Goal: Information Seeking & Learning: Learn about a topic

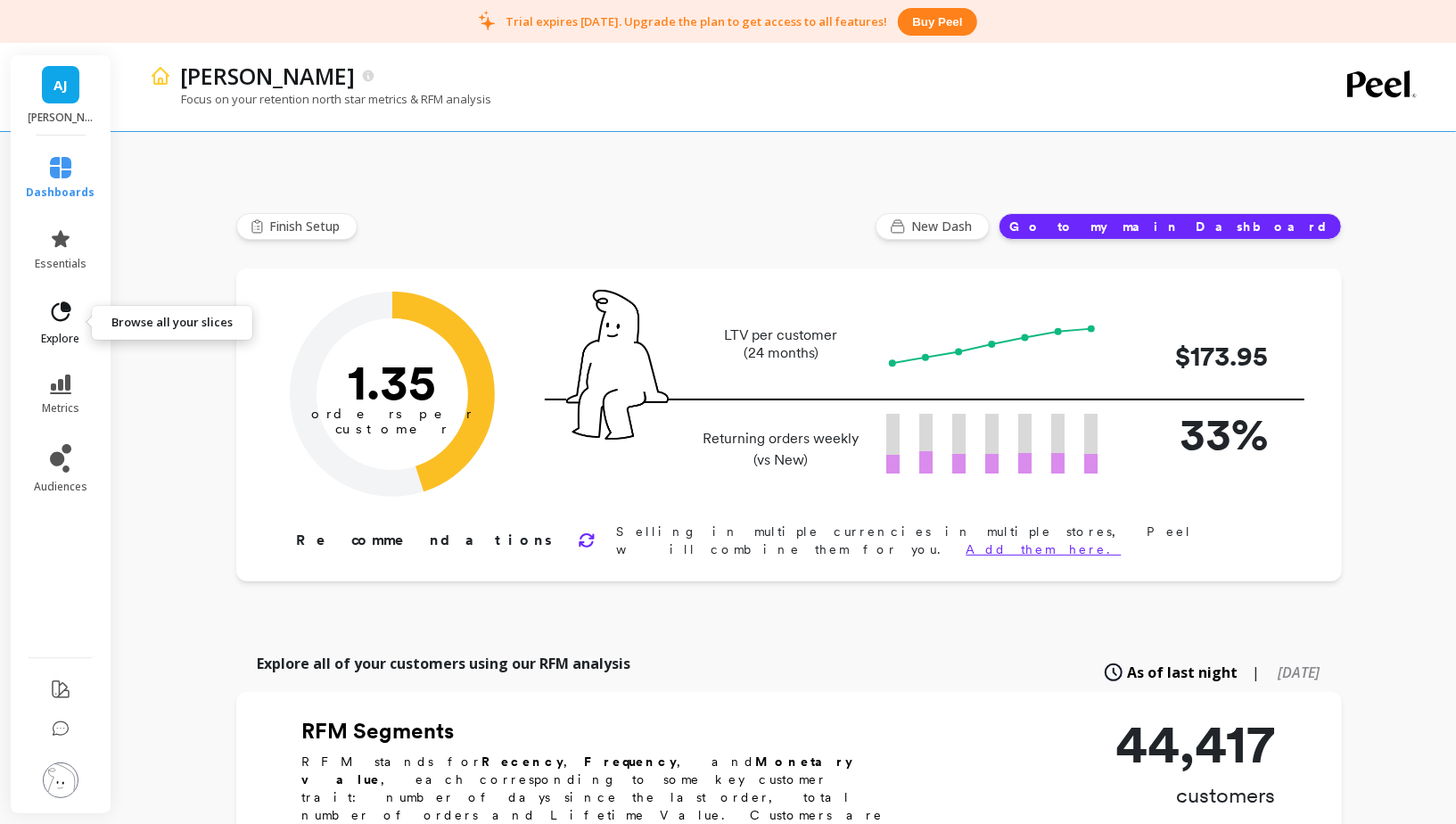
click at [65, 319] on icon at bounding box center [61, 313] width 25 height 25
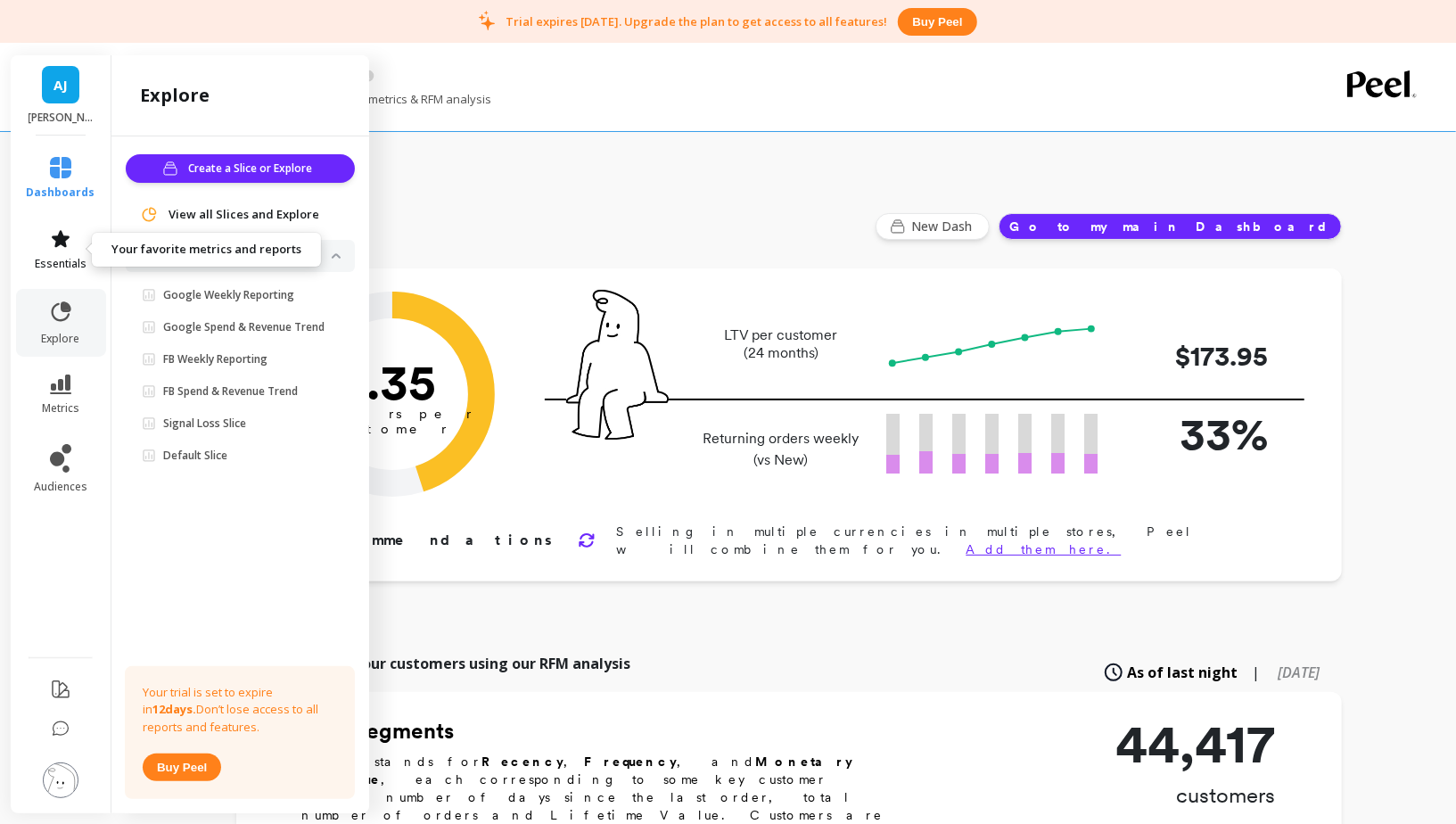
click at [52, 235] on icon at bounding box center [60, 239] width 21 height 21
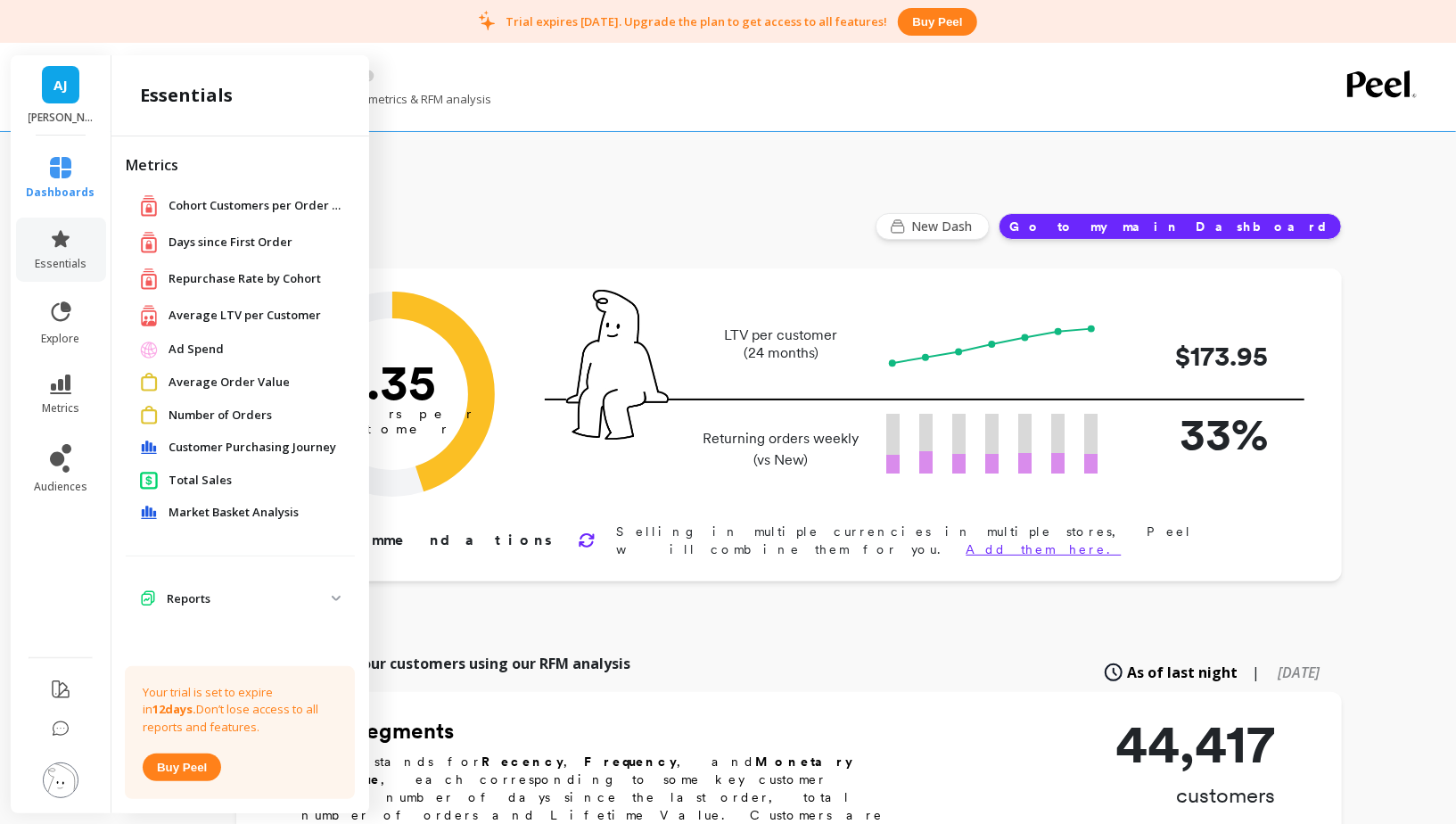
click at [248, 319] on span "Average LTV per Customer" at bounding box center [245, 315] width 152 height 17
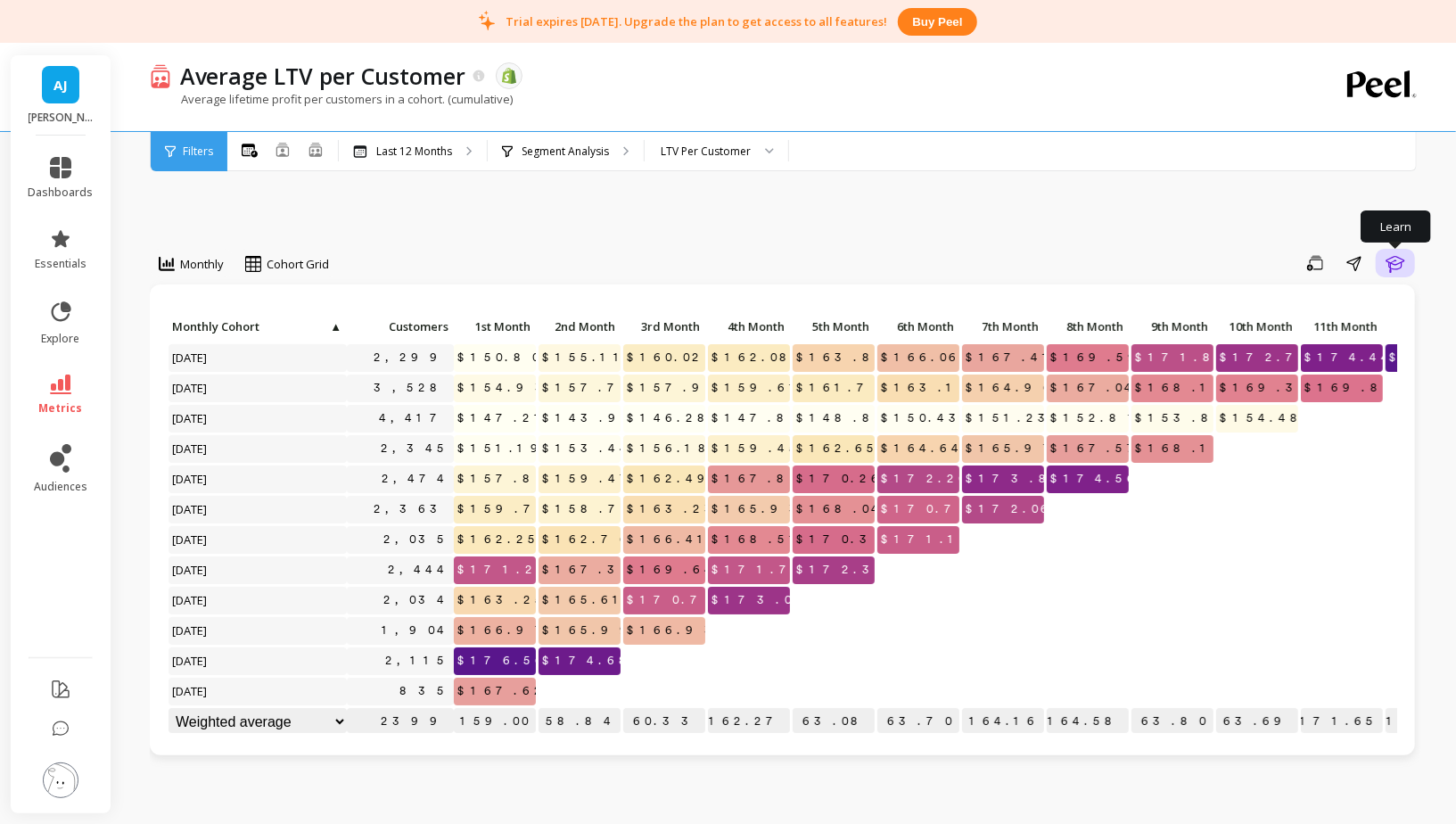
click at [1410, 257] on button "Learn" at bounding box center [1395, 262] width 39 height 28
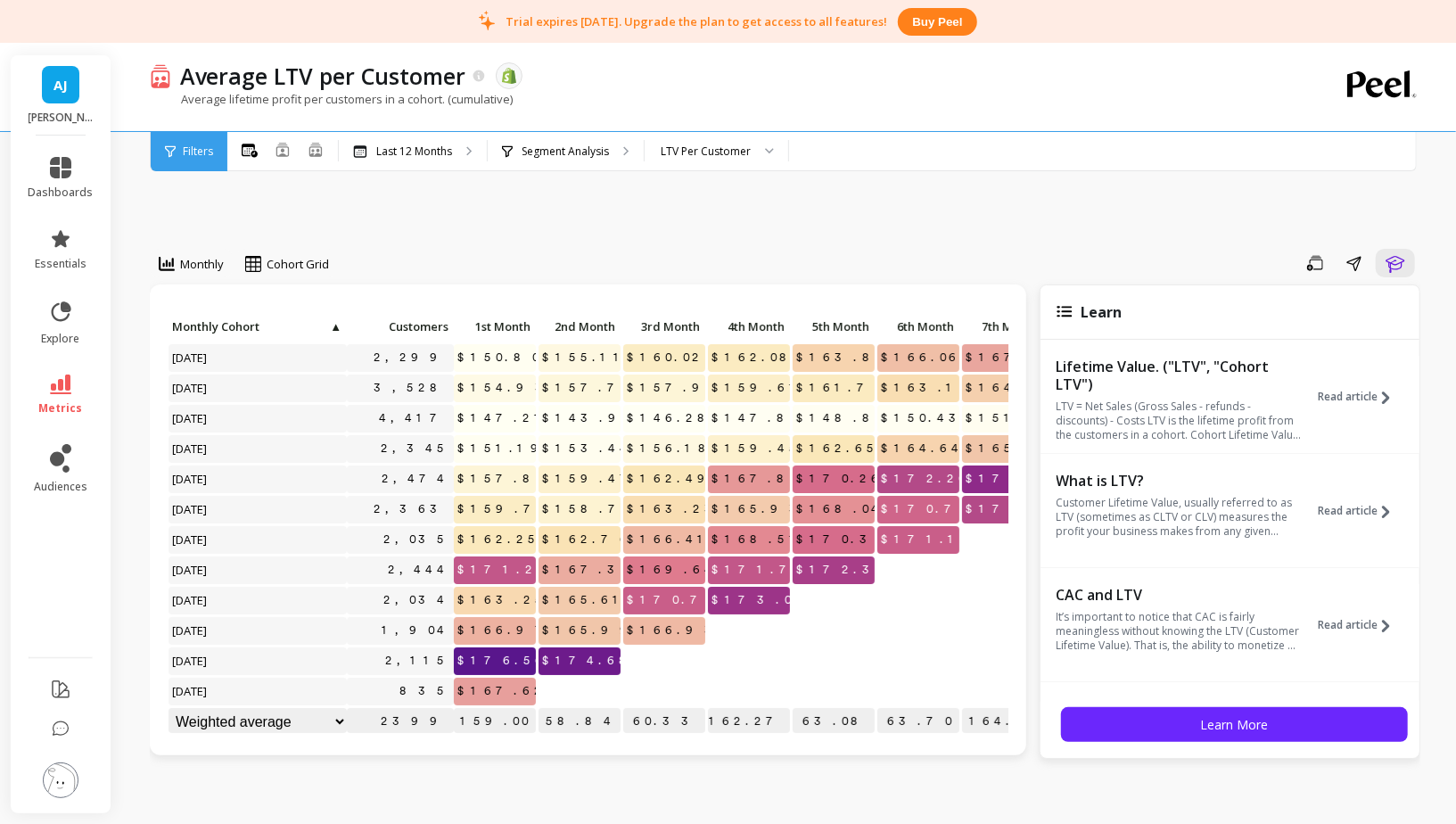
click at [1000, 225] on div "Monthly Cohort Grid Save Share Learn Click to create an audience 2,299 $150.80 …" at bounding box center [784, 818] width 1271 height 1407
click at [1400, 264] on icon "button" at bounding box center [1395, 263] width 21 height 21
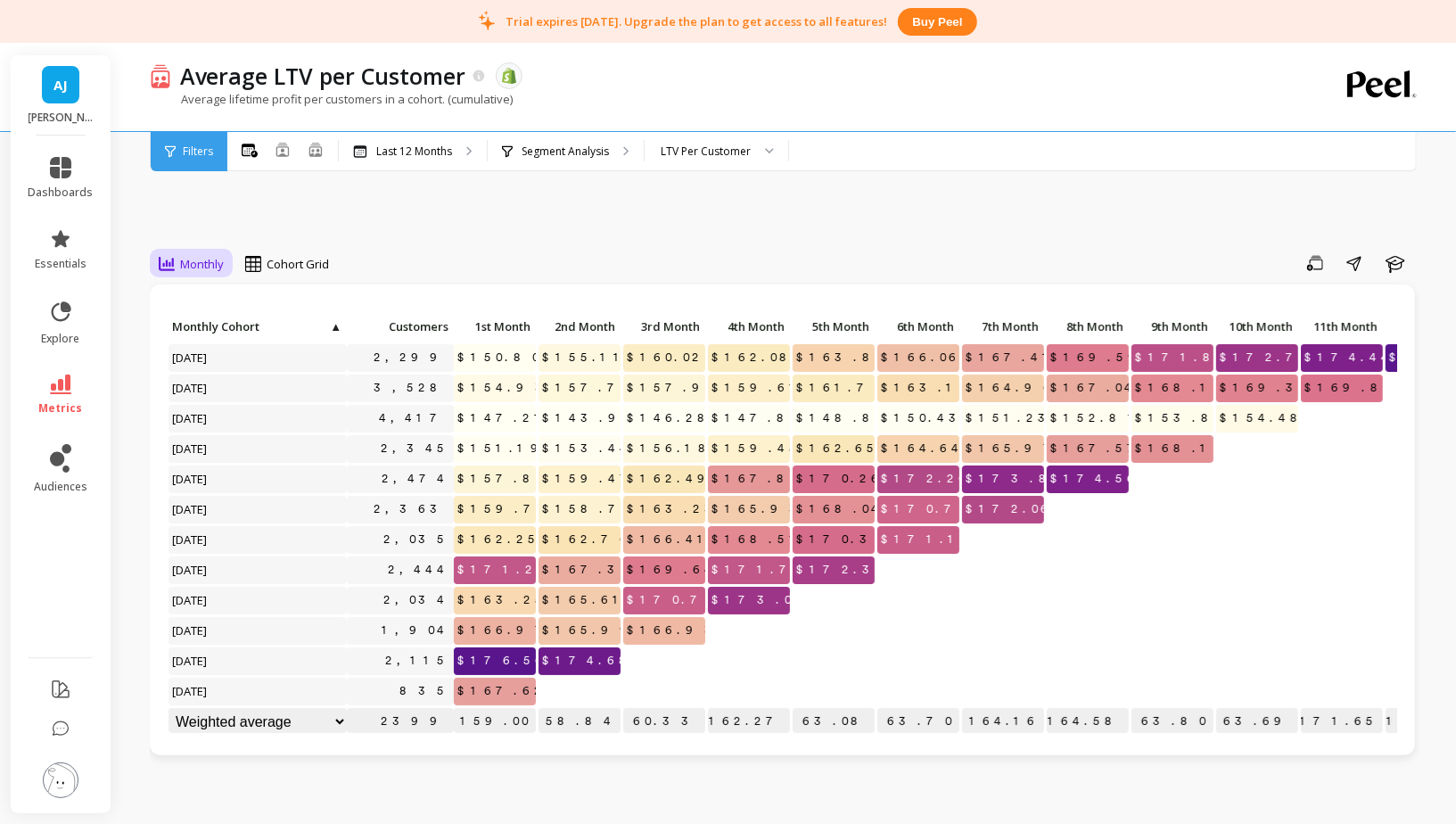
click at [192, 258] on span "Monthly" at bounding box center [202, 264] width 44 height 16
click at [202, 372] on div "Yearly" at bounding box center [215, 372] width 102 height 16
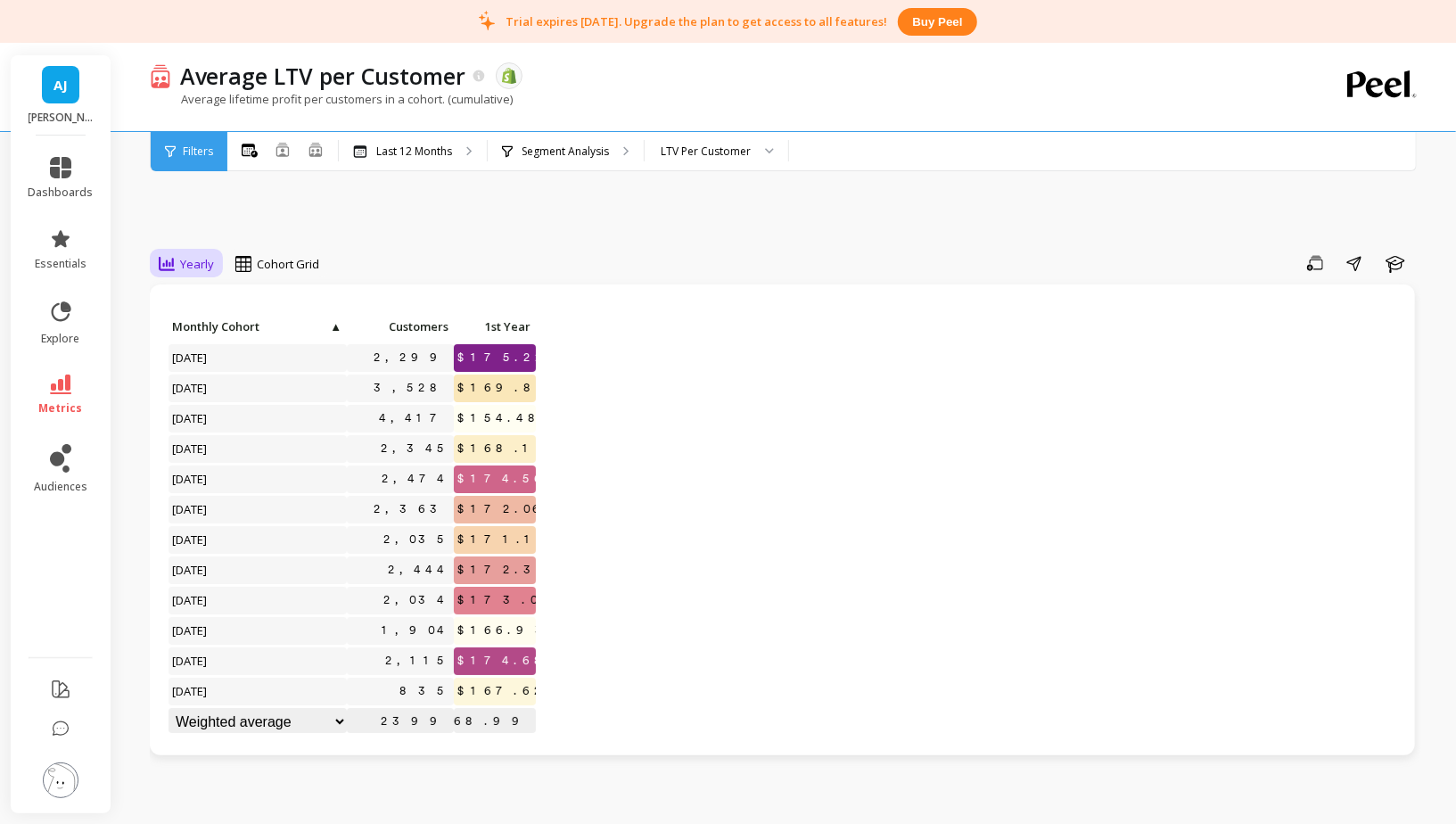
click at [196, 267] on span "Yearly" at bounding box center [197, 264] width 34 height 16
click at [208, 306] on div "Monthly" at bounding box center [215, 304] width 102 height 16
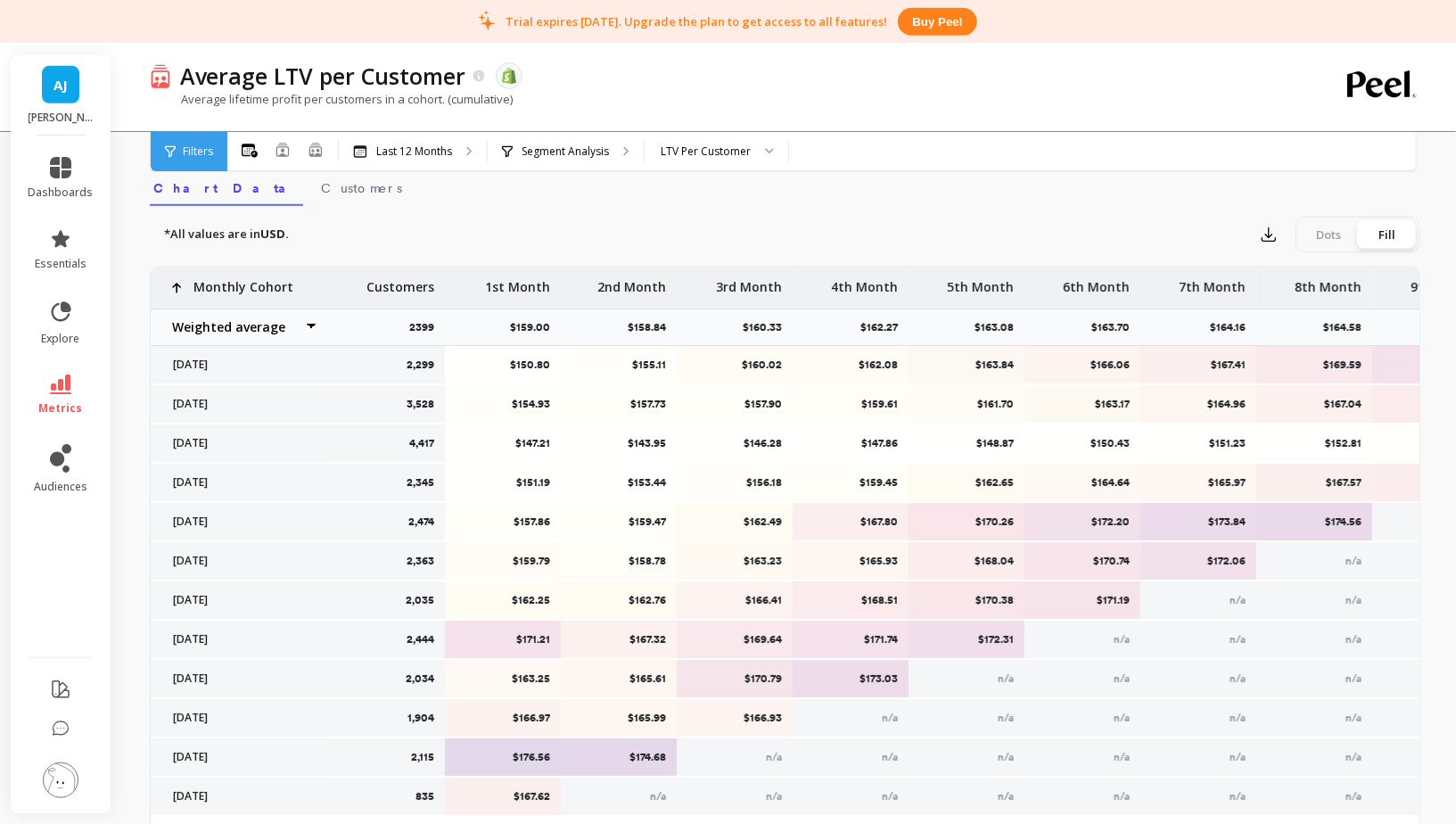
scroll to position [642, 0]
click at [317, 200] on link "Customers" at bounding box center [361, 187] width 88 height 41
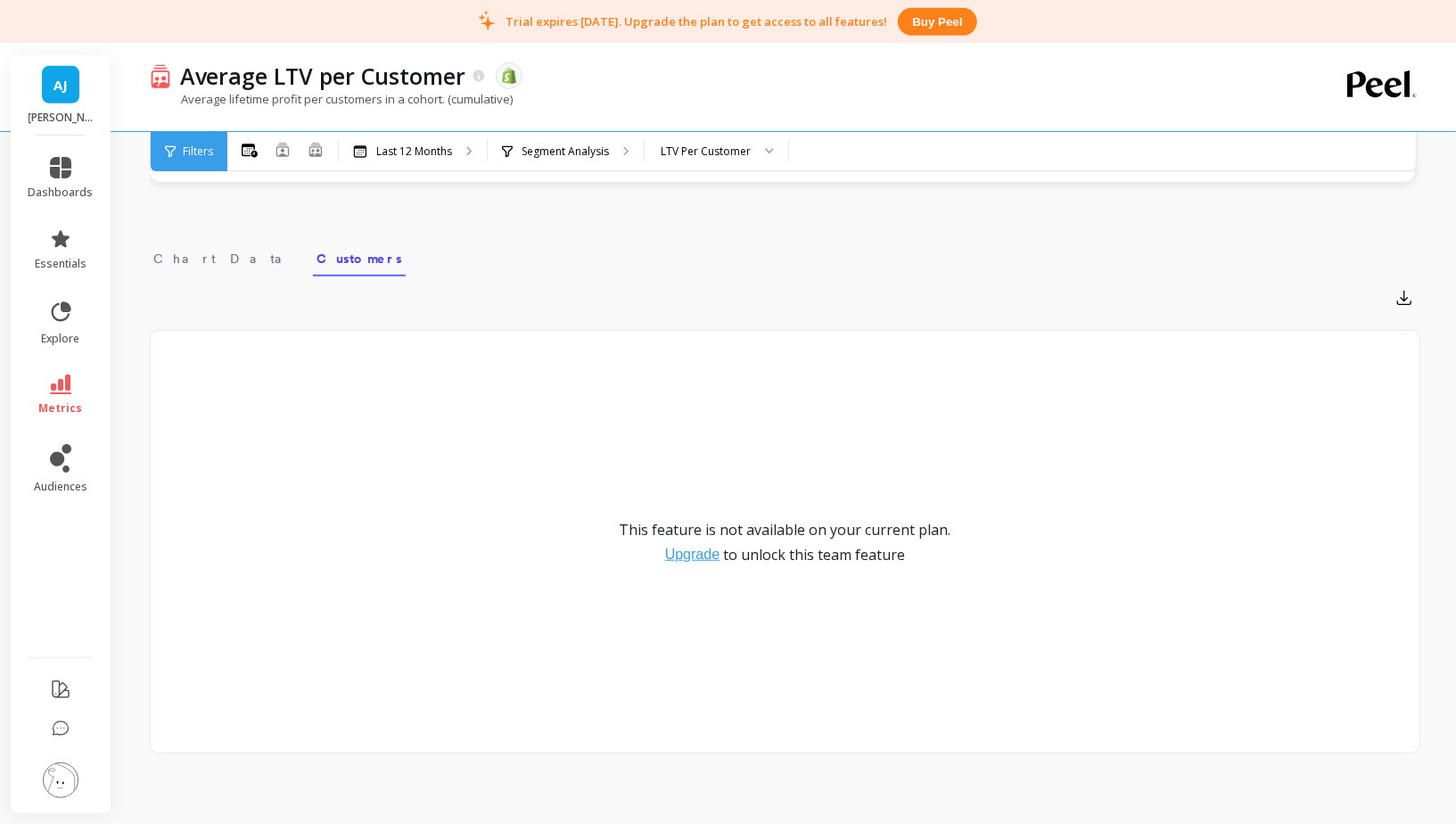
scroll to position [573, 0]
click at [191, 271] on link "Chart Data" at bounding box center [223, 256] width 149 height 41
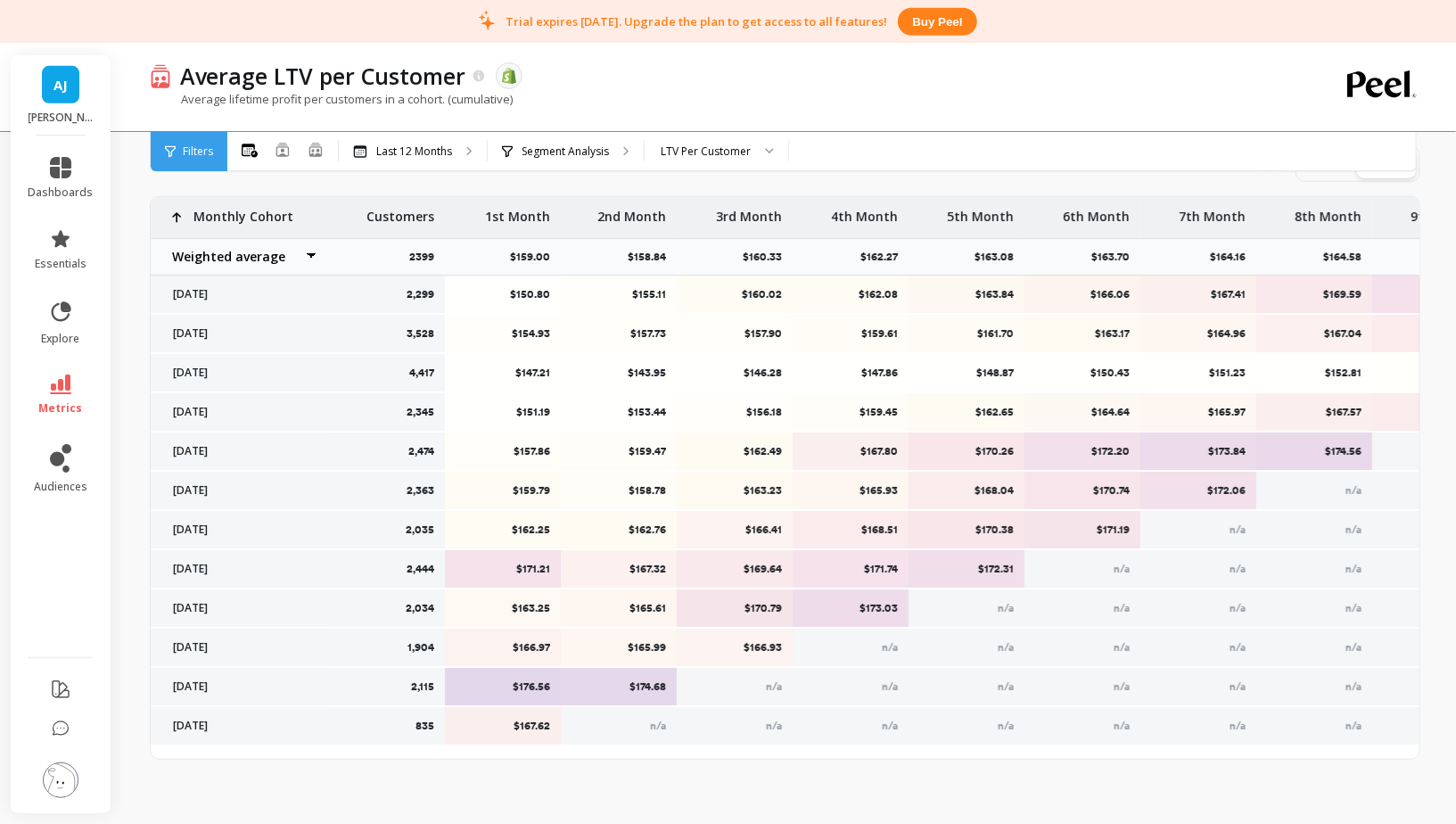
scroll to position [709, 0]
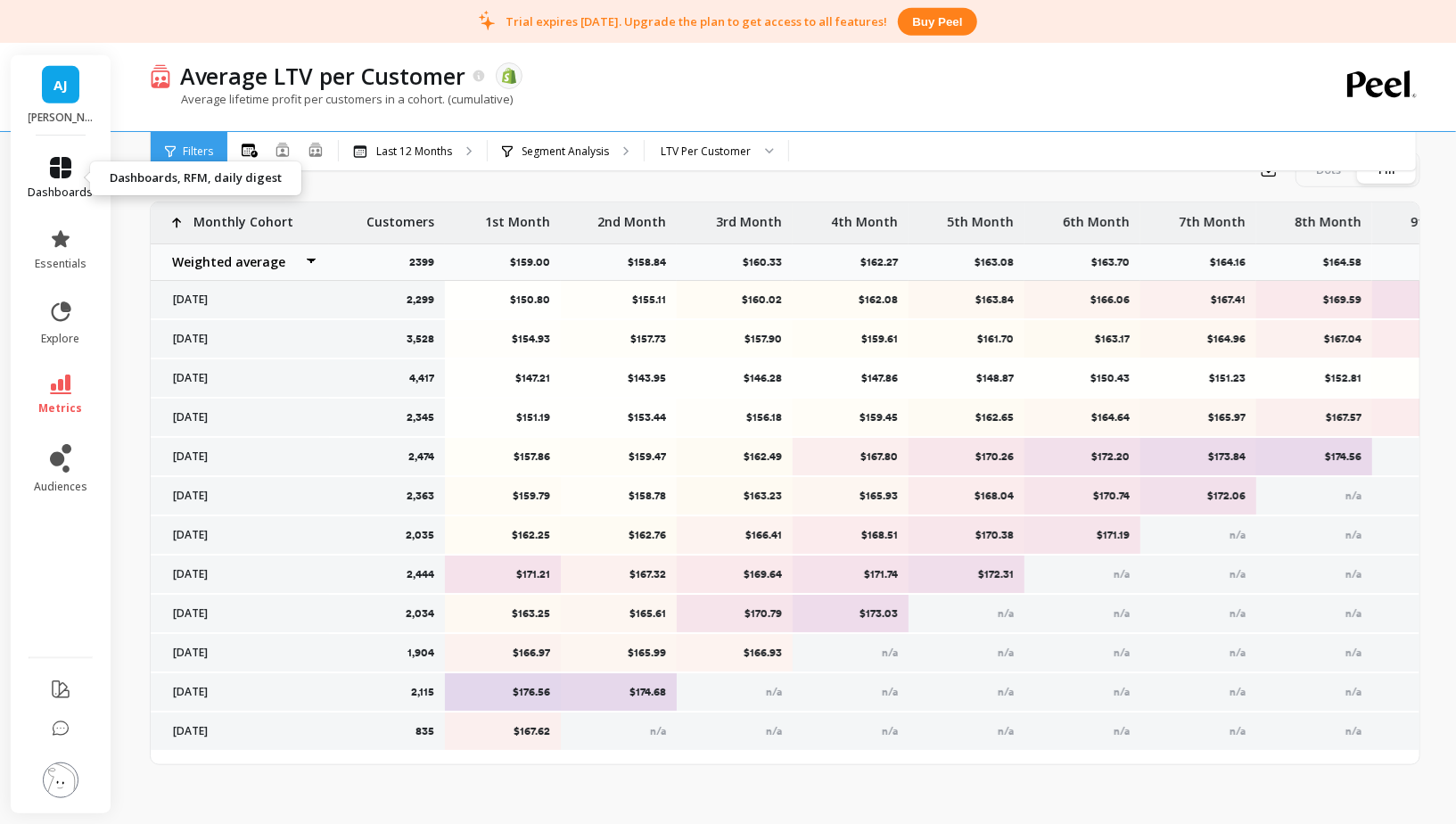
click at [44, 176] on link "dashboards" at bounding box center [60, 179] width 65 height 43
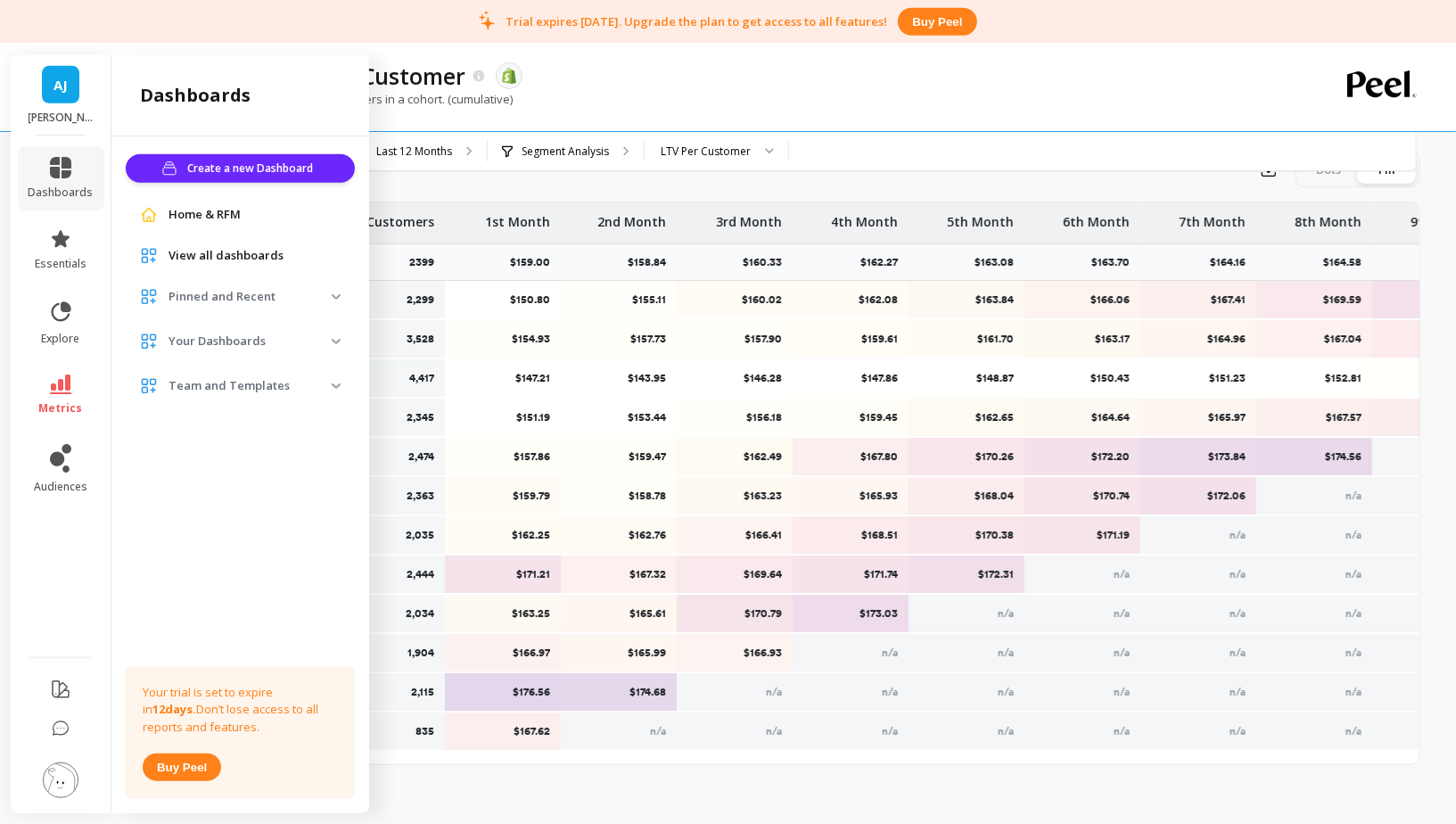
click at [66, 271] on li "essentials" at bounding box center [60, 249] width 86 height 64
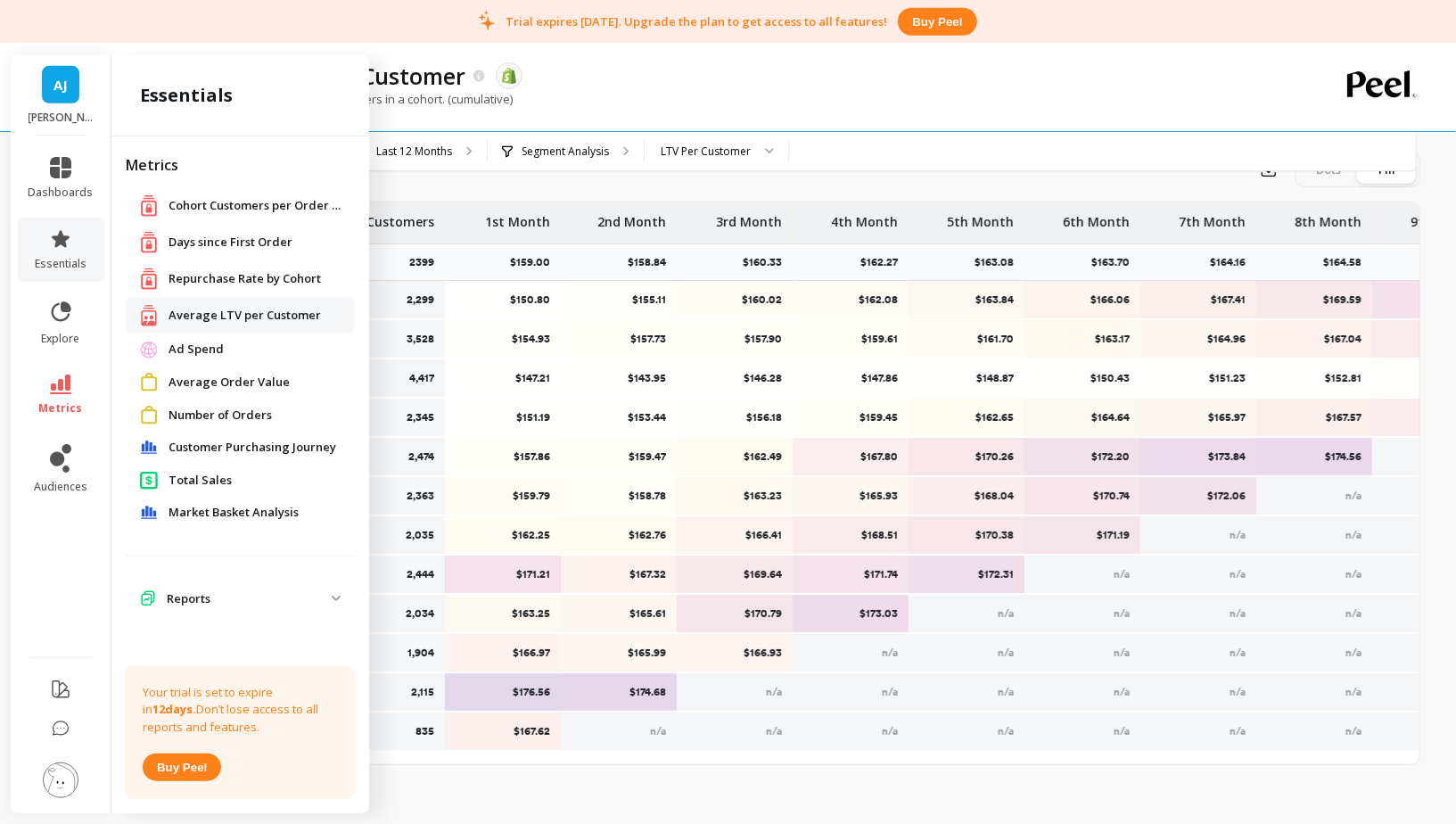
click at [245, 278] on span "Repurchase Rate by Cohort" at bounding box center [245, 279] width 152 height 17
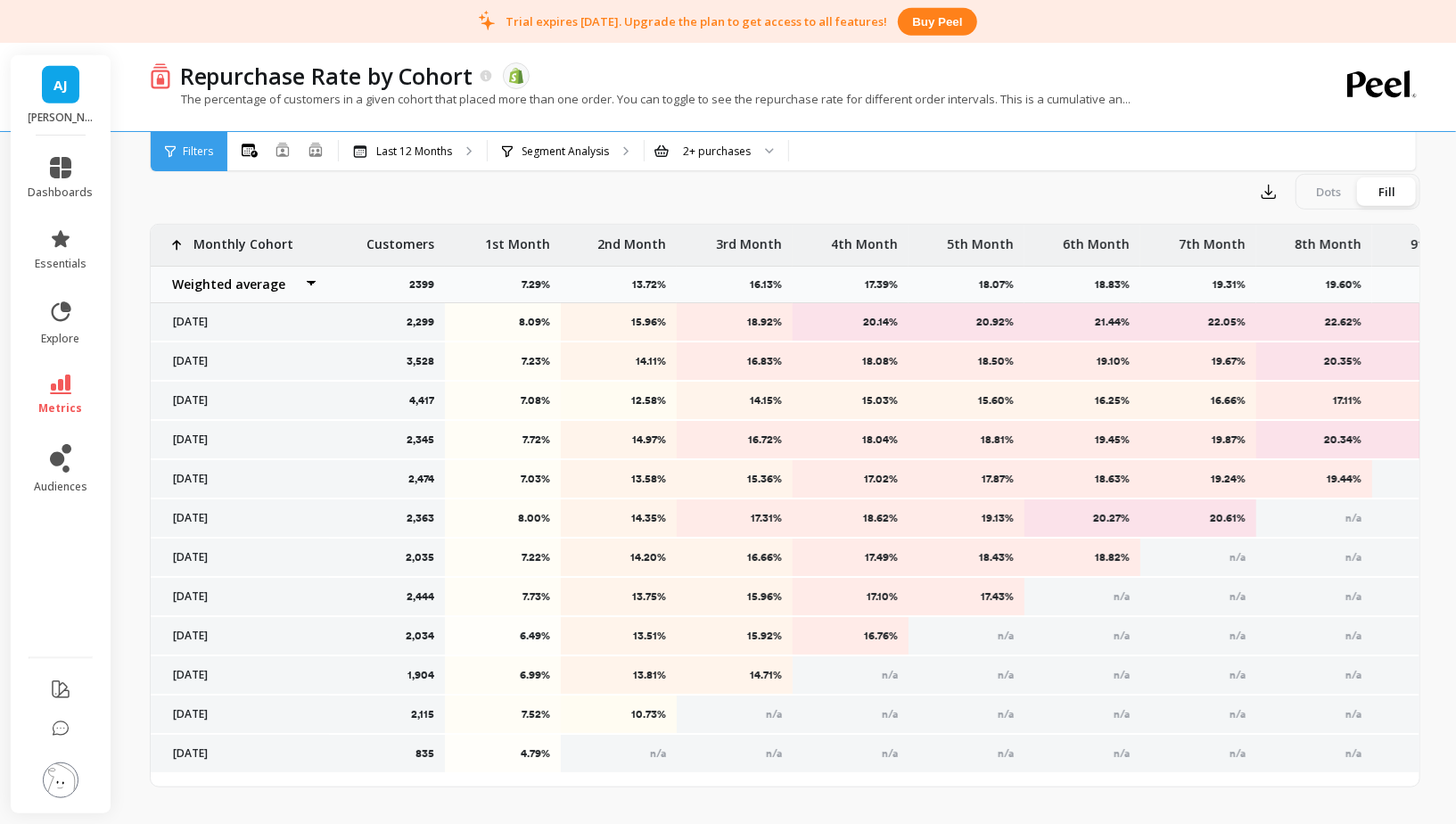
scroll to position [692, 0]
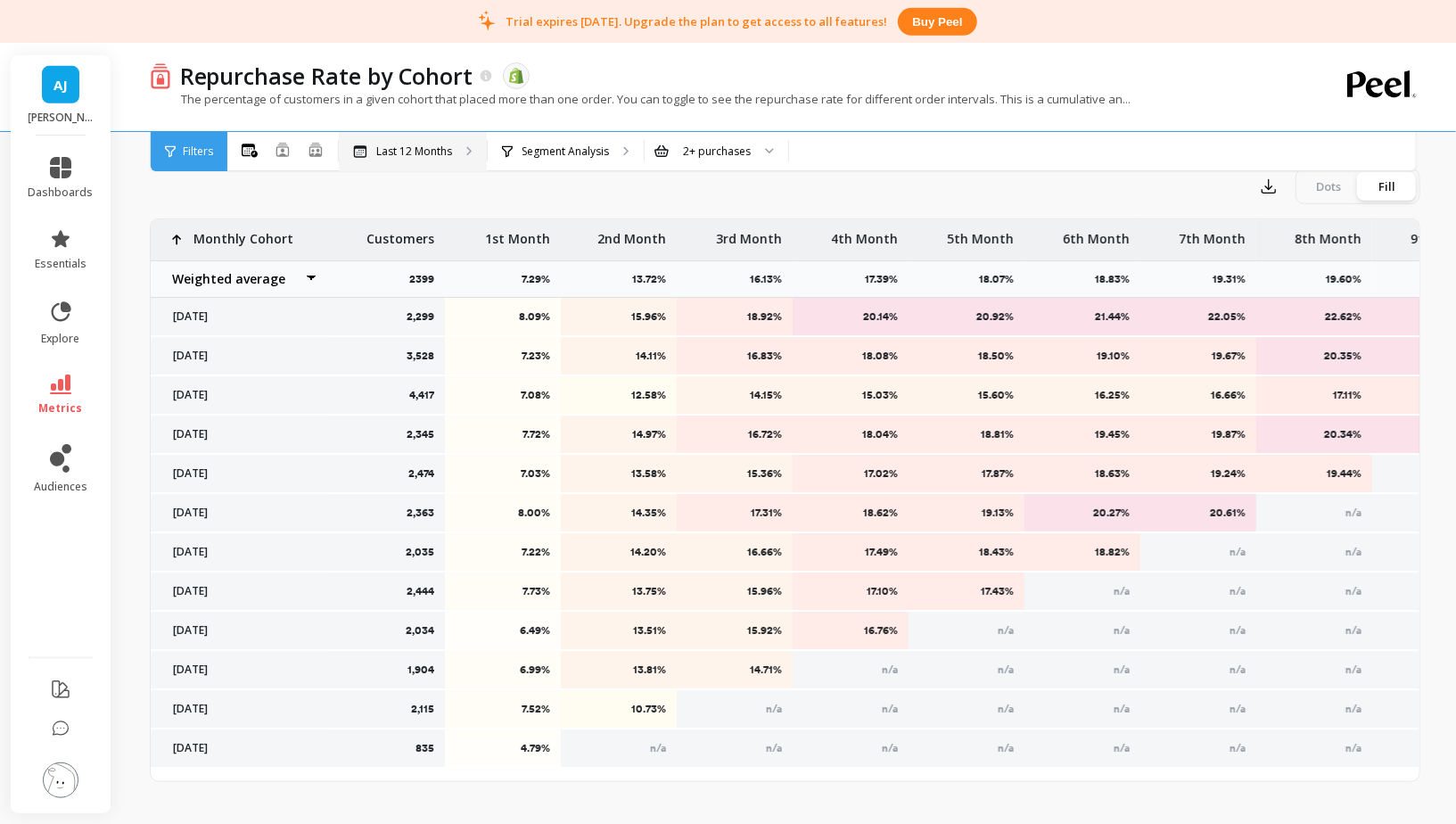
click at [427, 157] on p "Last 12 Months" at bounding box center [414, 151] width 76 height 15
click at [58, 324] on link "explore" at bounding box center [60, 323] width 65 height 47
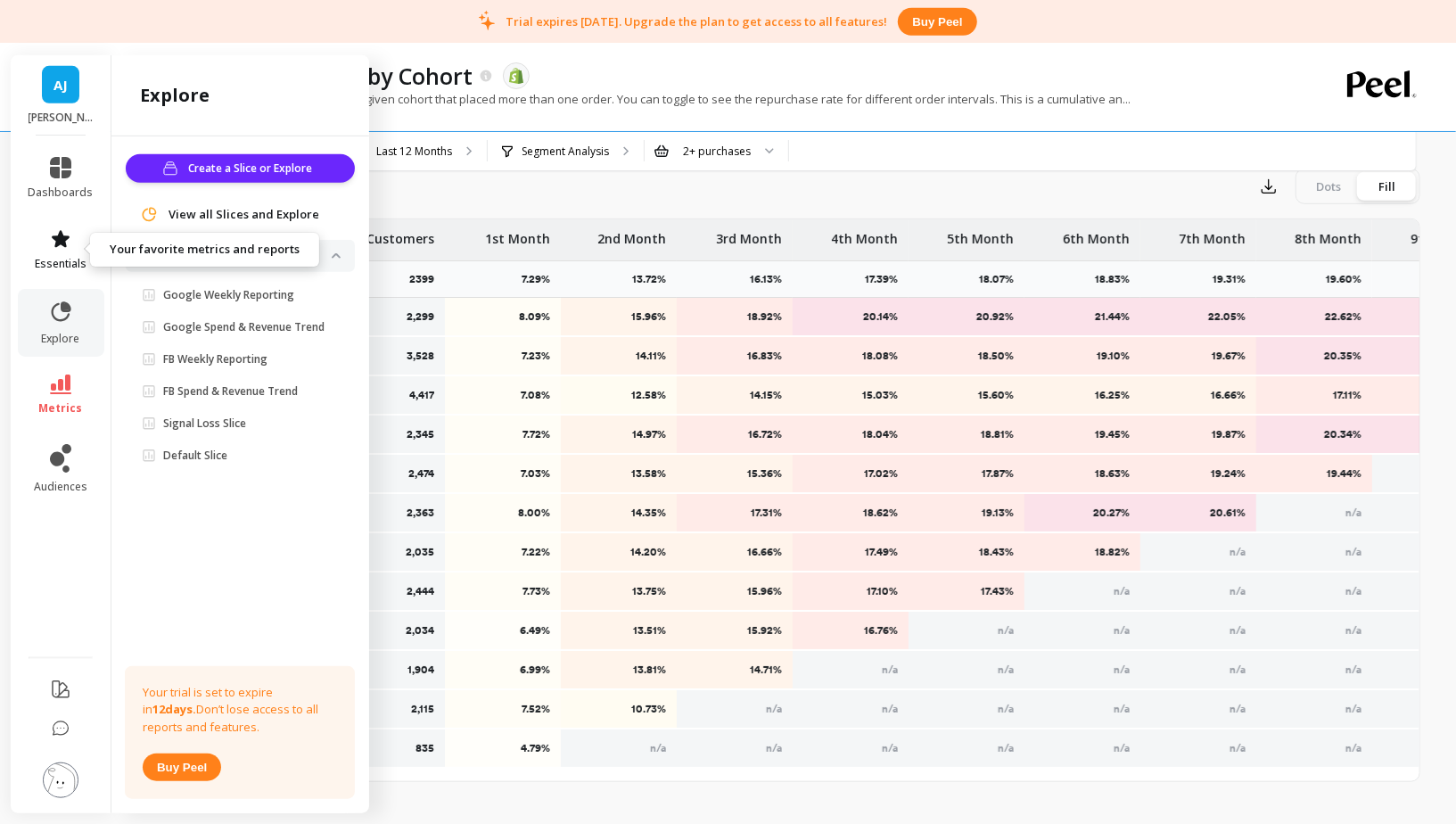
click at [59, 248] on icon at bounding box center [60, 239] width 21 height 21
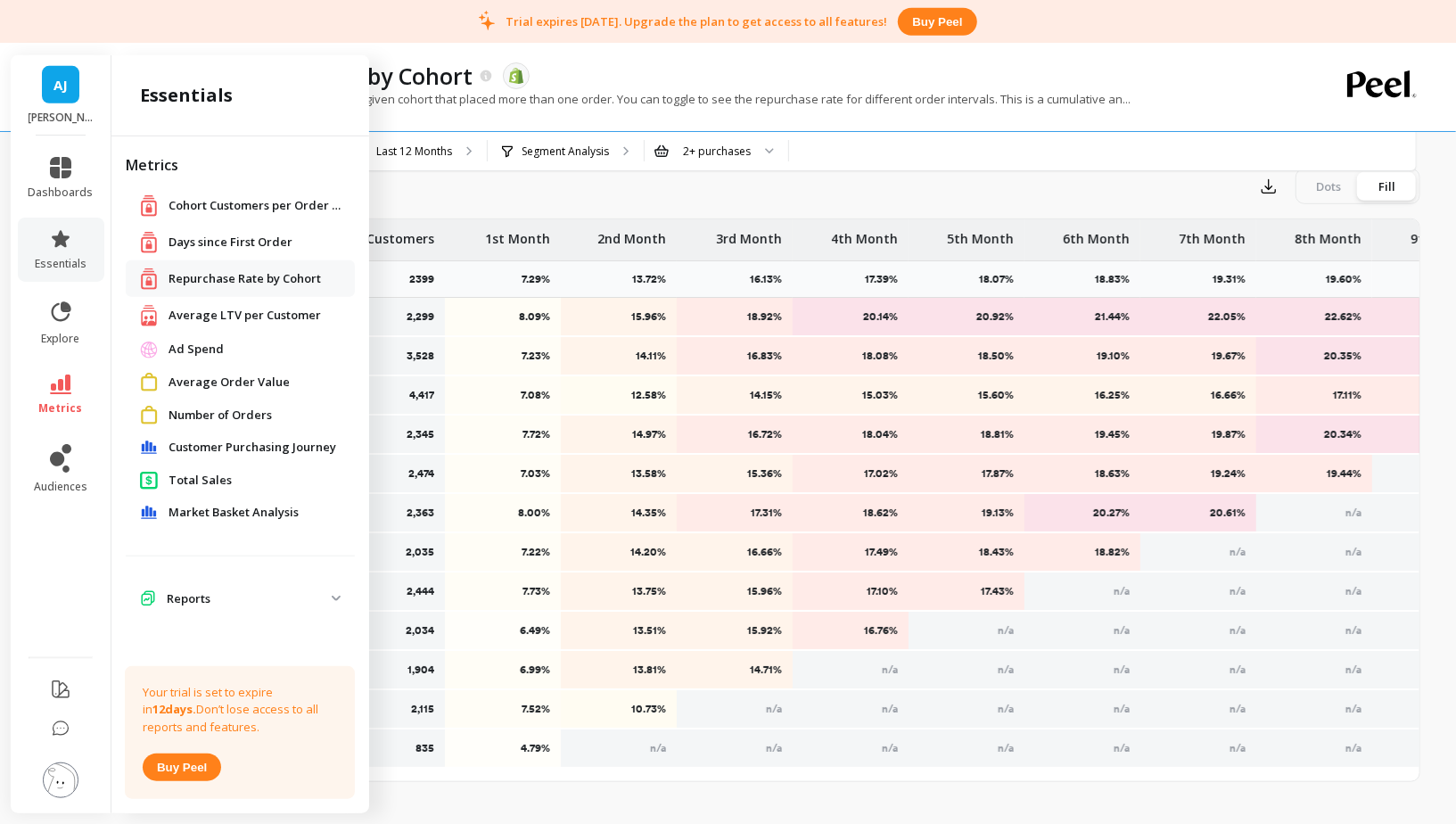
scroll to position [718, 0]
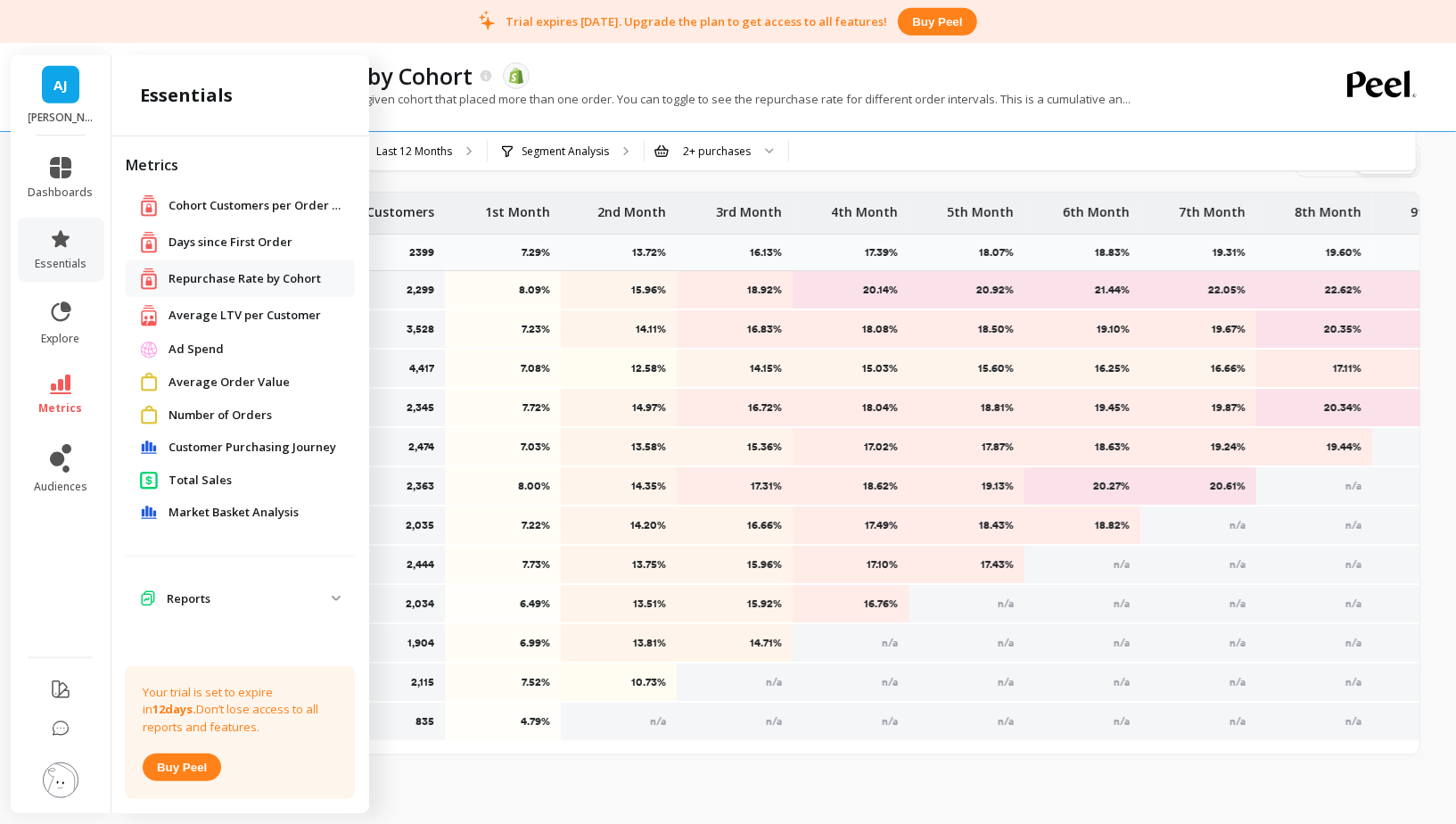
click at [203, 614] on li "Reports Email Click Through Rate (CTR) - Klaviyo Ad Impressions - Klaviyo Conve…" at bounding box center [241, 601] width 229 height 36
click at [203, 607] on p "Reports" at bounding box center [249, 599] width 165 height 17
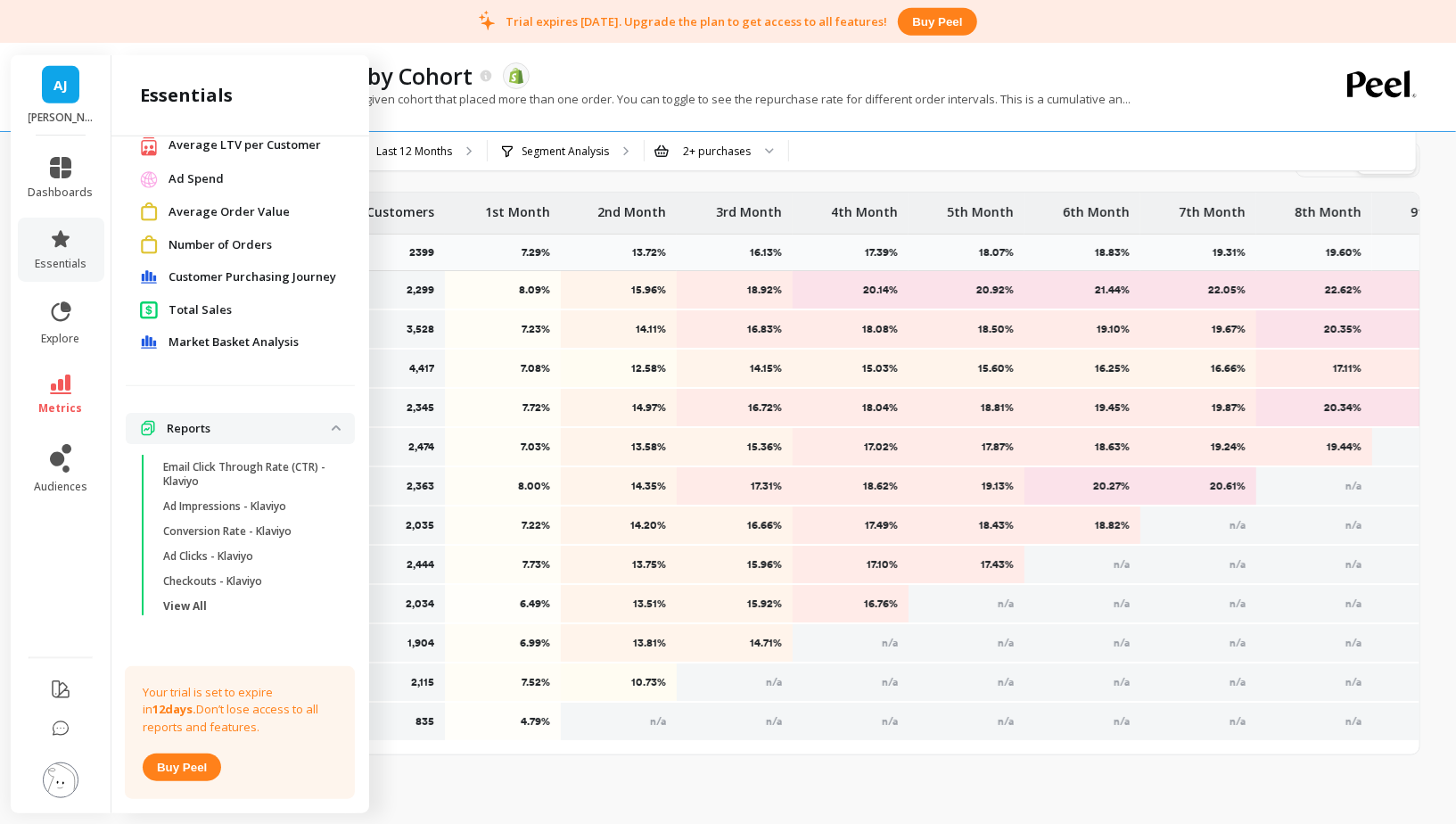
scroll to position [175, 0]
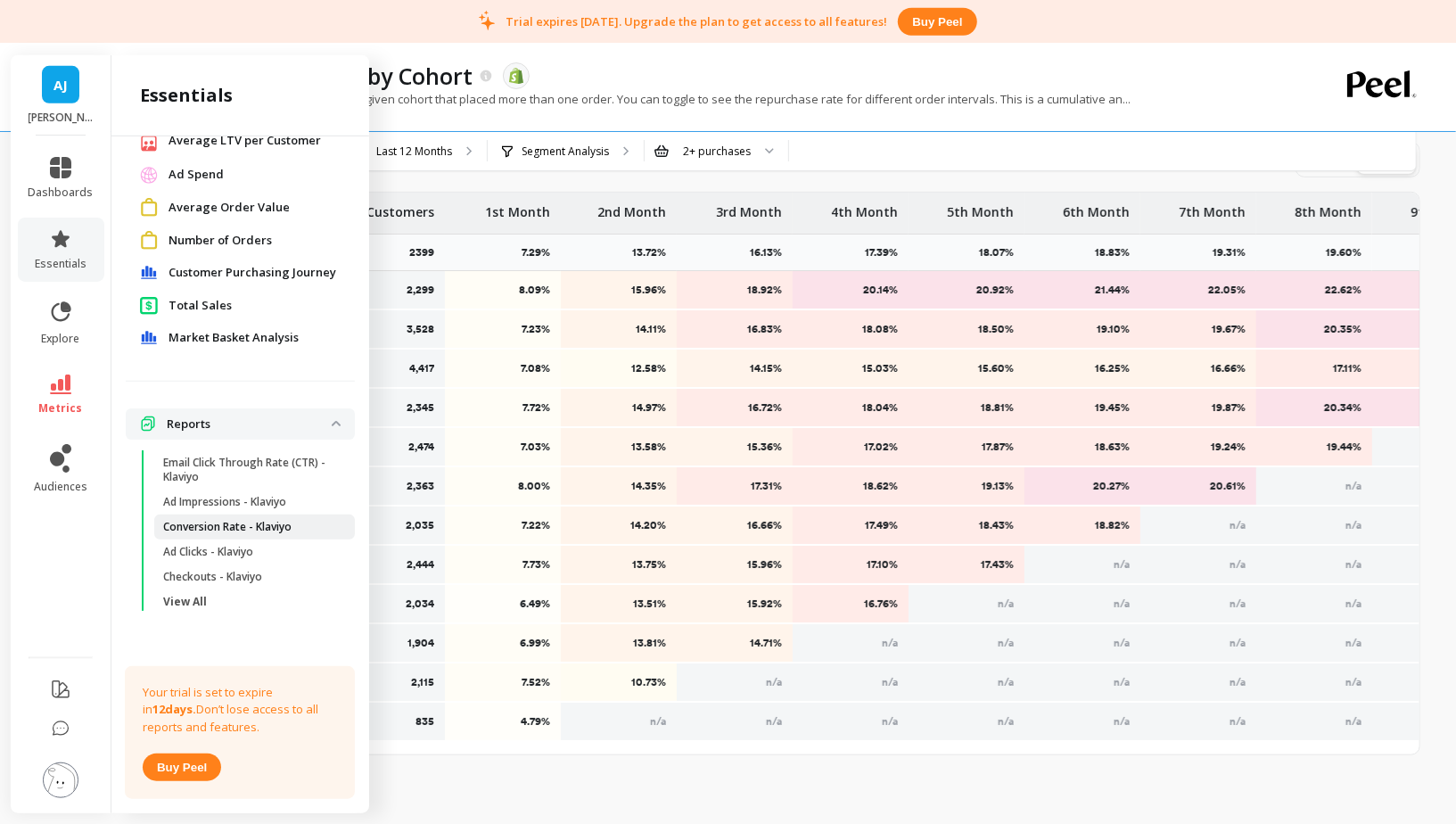
click at [233, 537] on link "Conversion Rate - Klaviyo" at bounding box center [254, 527] width 201 height 25
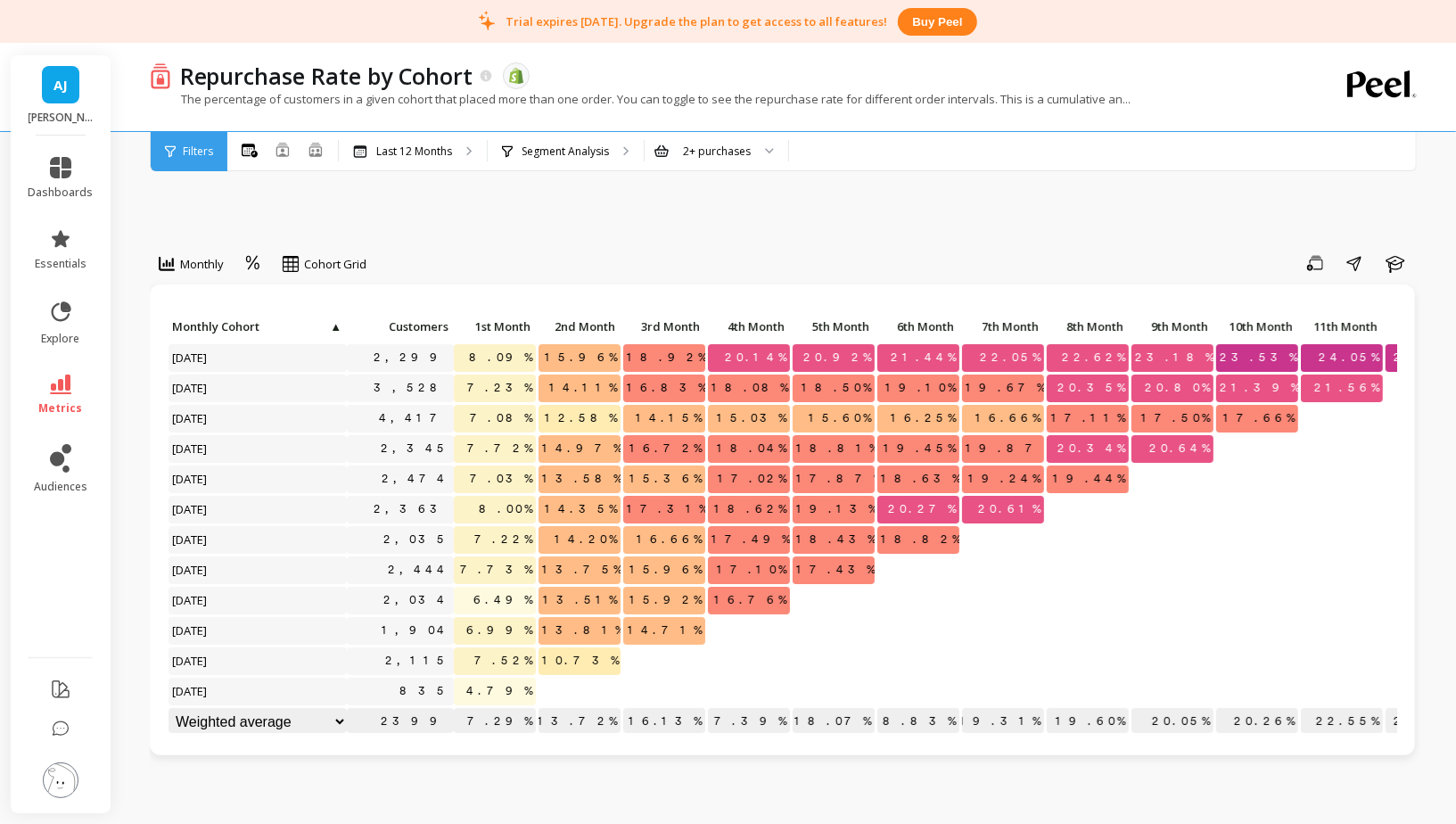
scroll to position [1, 0]
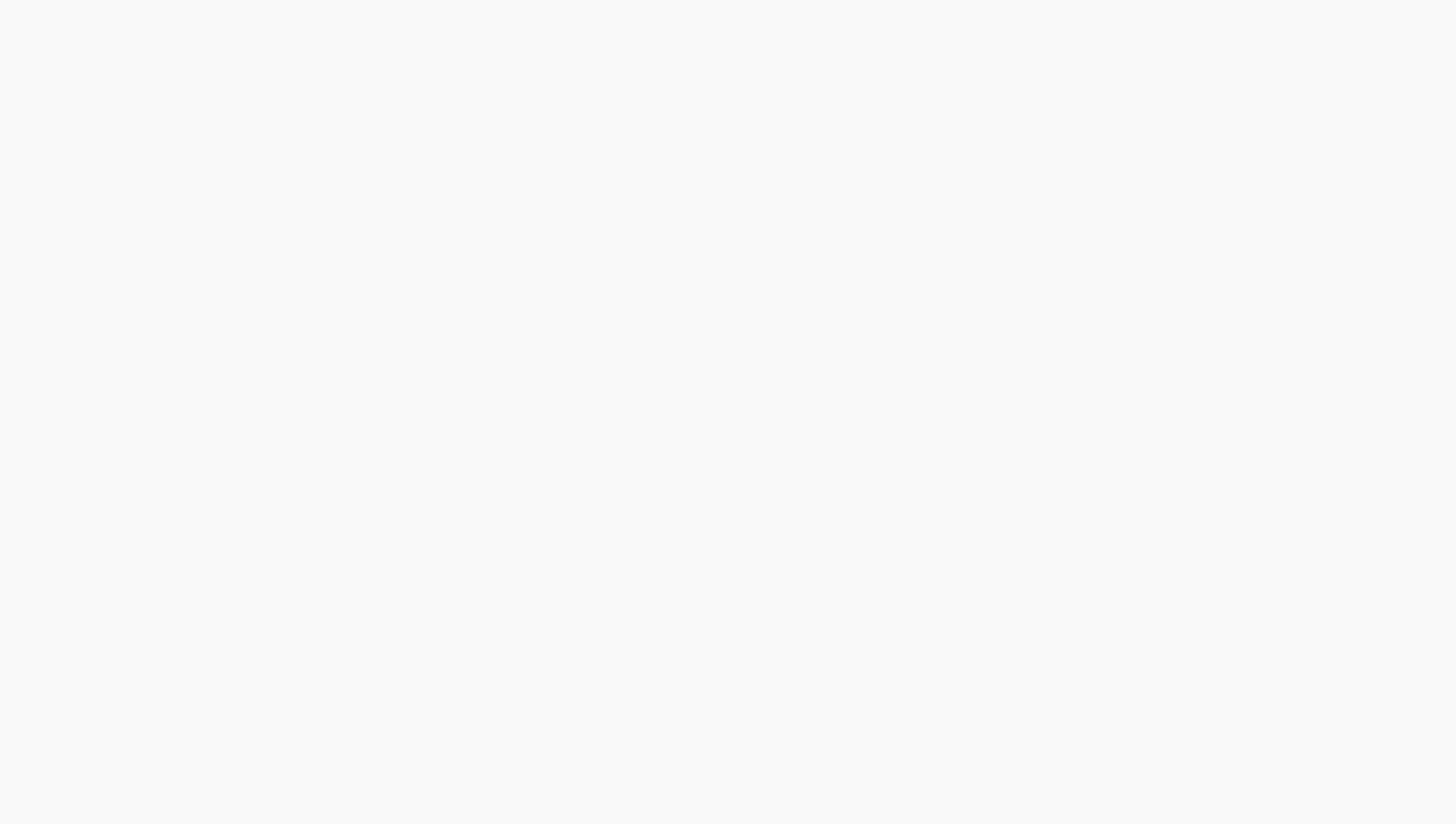
click at [58, 0] on html at bounding box center [728, 0] width 1456 height 0
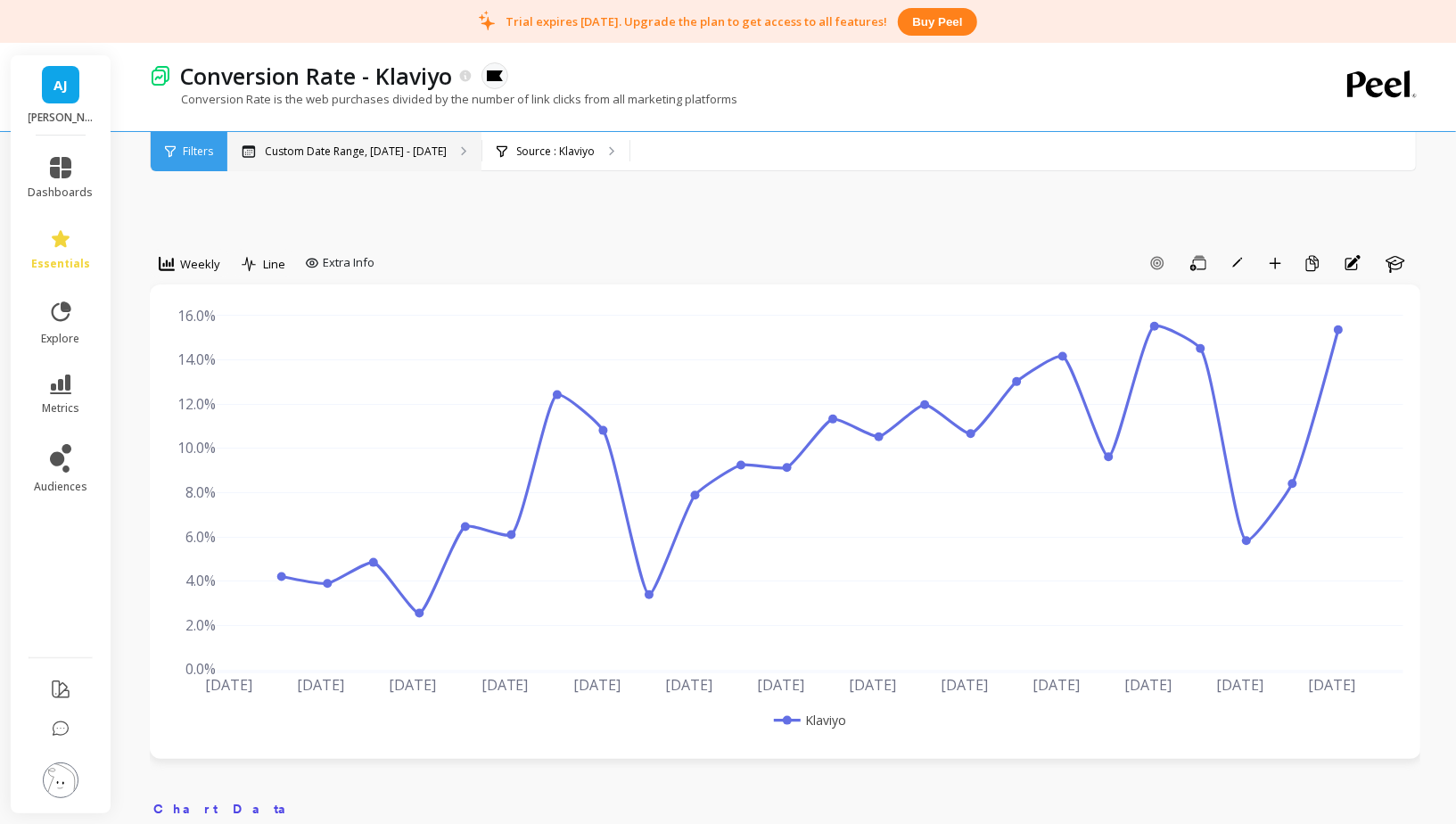
click at [312, 141] on div "Custom Date Range, Apr 1 - Sep 14" at bounding box center [354, 151] width 254 height 39
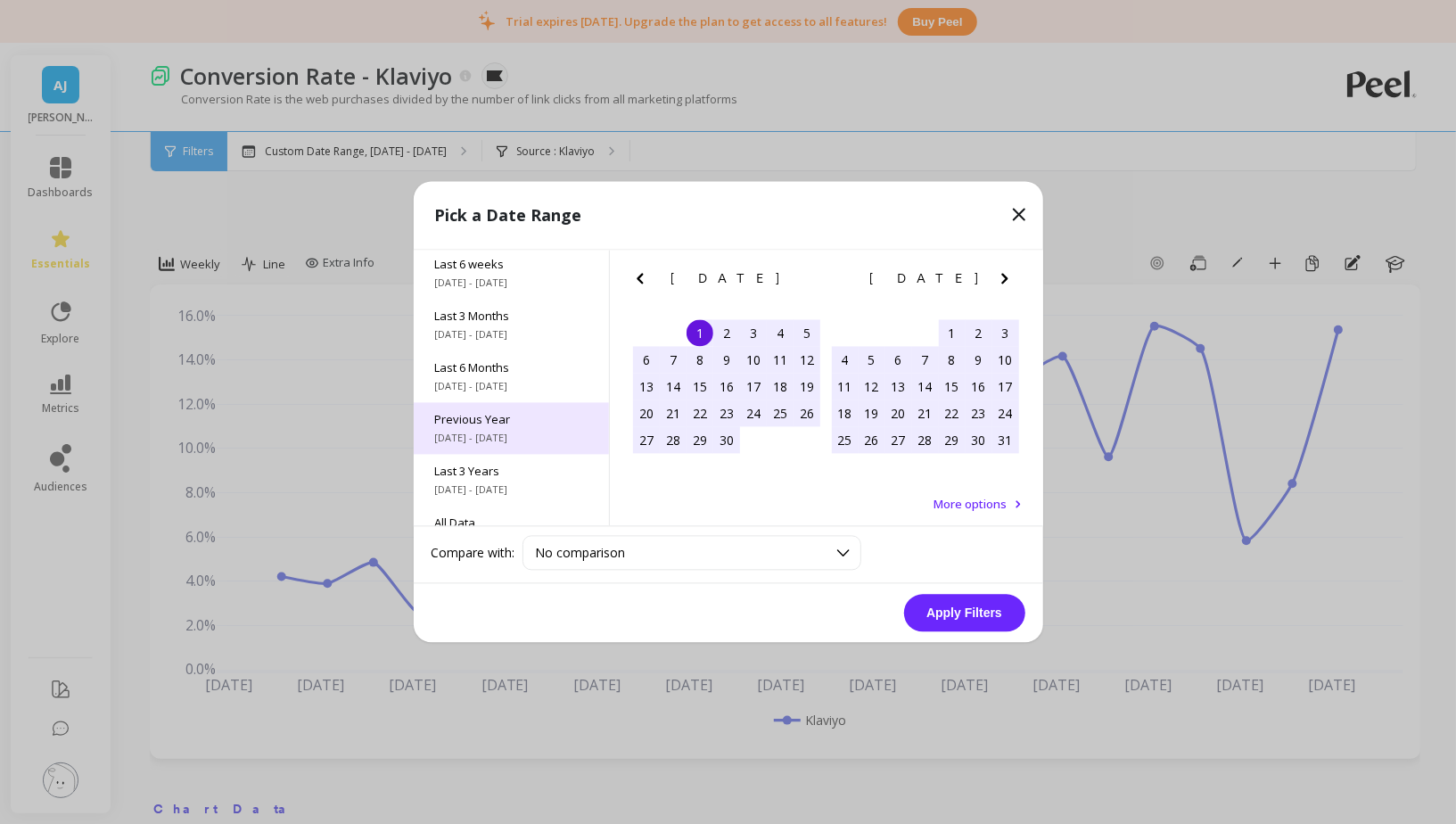
scroll to position [202, 0]
click at [634, 273] on icon "Previous Month" at bounding box center [640, 279] width 21 height 21
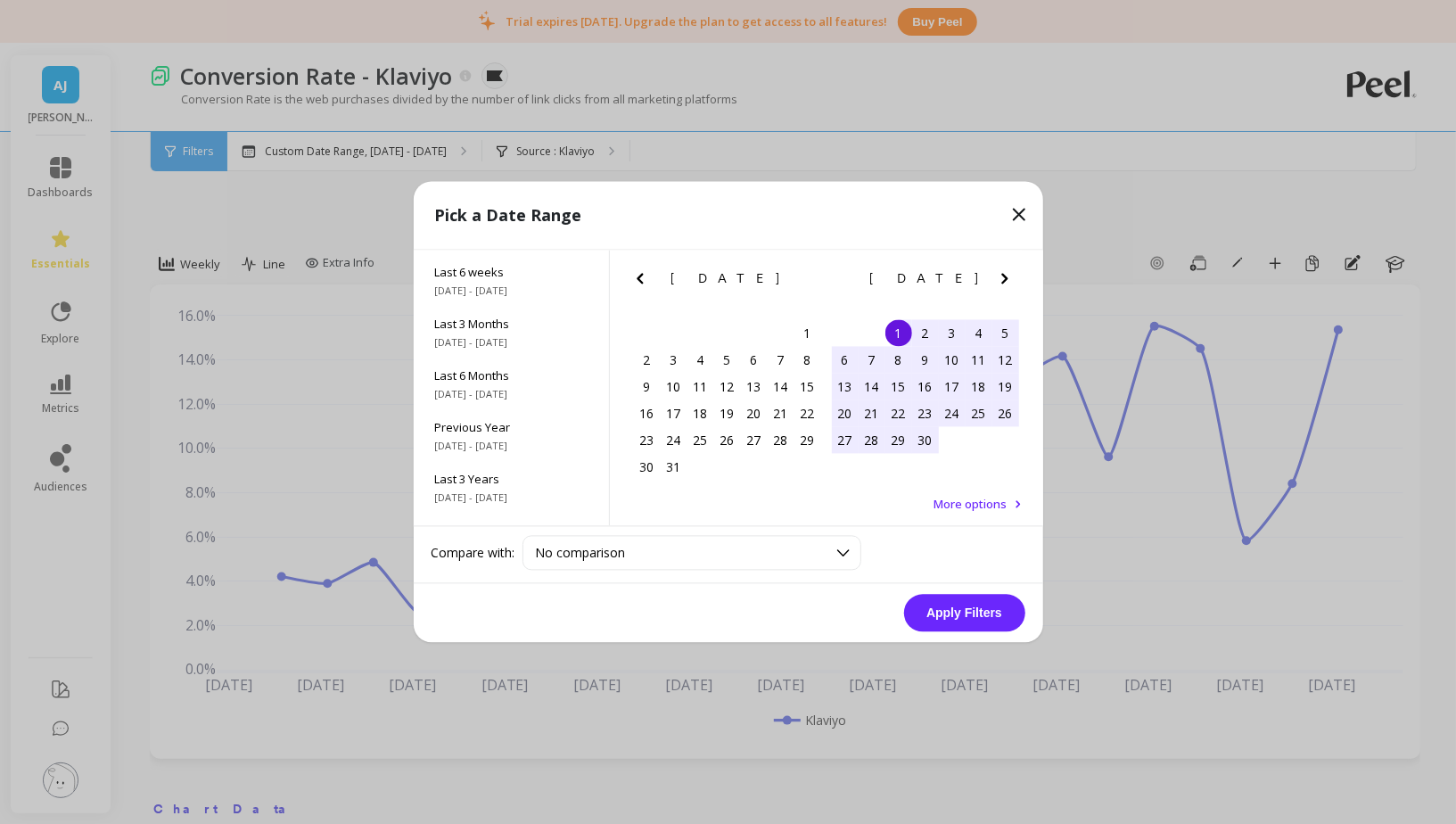
click at [634, 273] on icon "Previous Month" at bounding box center [640, 279] width 21 height 21
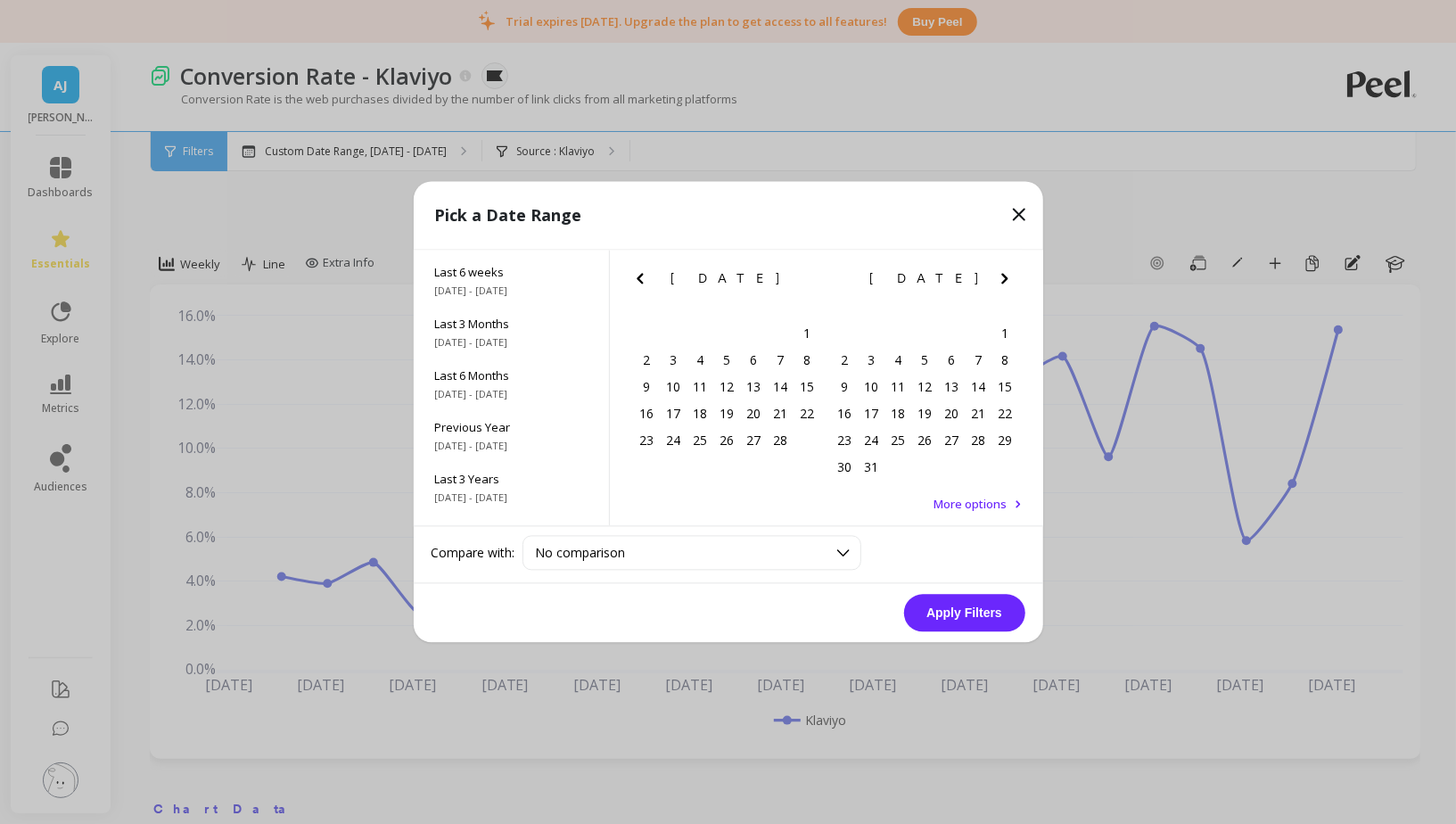
click at [634, 273] on icon "Previous Month" at bounding box center [640, 279] width 21 height 21
click at [922, 335] on div "1" at bounding box center [926, 334] width 27 height 27
click at [994, 279] on icon "Next Month" at bounding box center [1005, 279] width 21 height 21
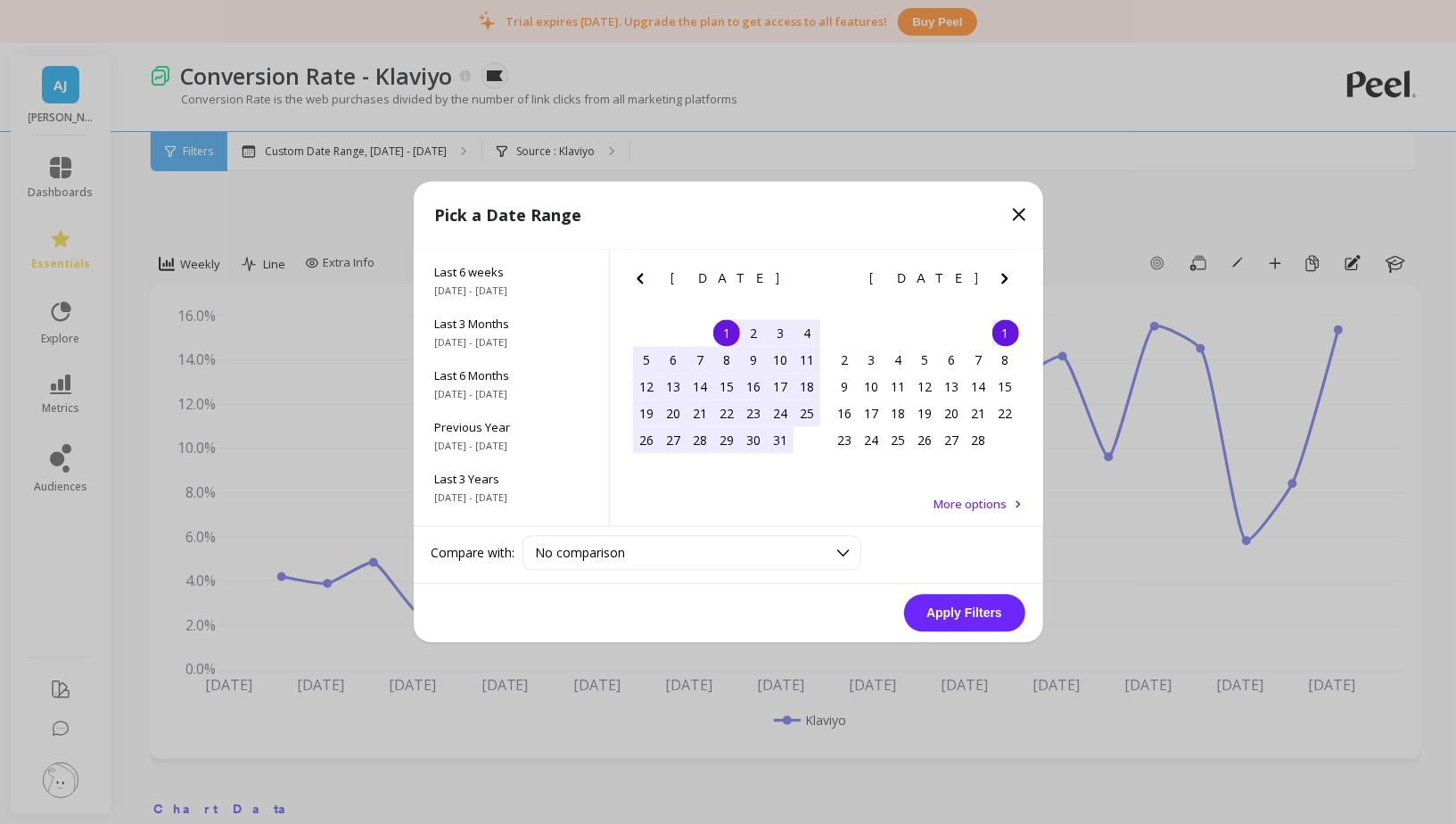
click at [994, 279] on icon "Next Month" at bounding box center [1005, 279] width 21 height 21
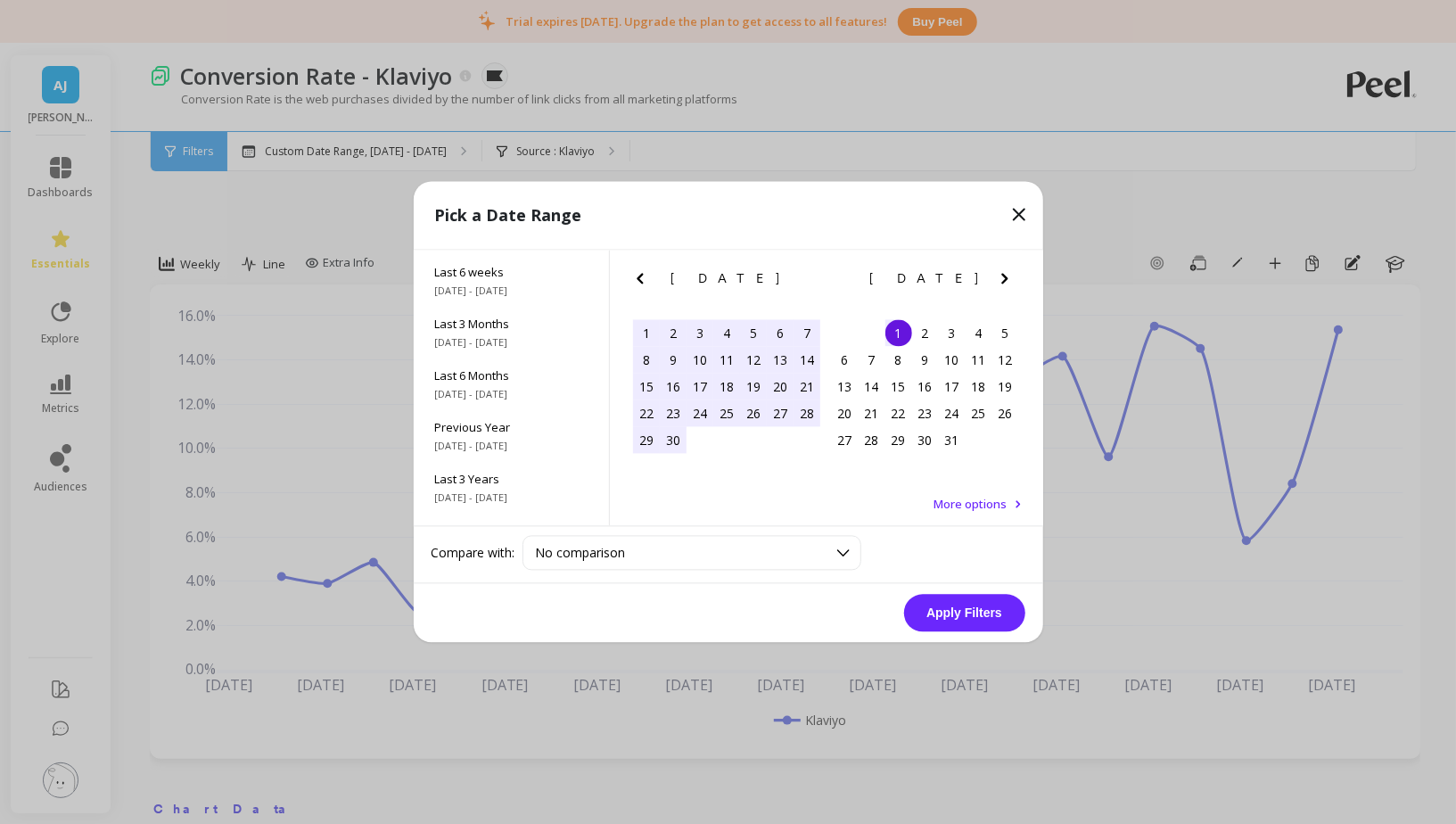
click at [1001, 277] on icon "Next Month" at bounding box center [1005, 279] width 21 height 21
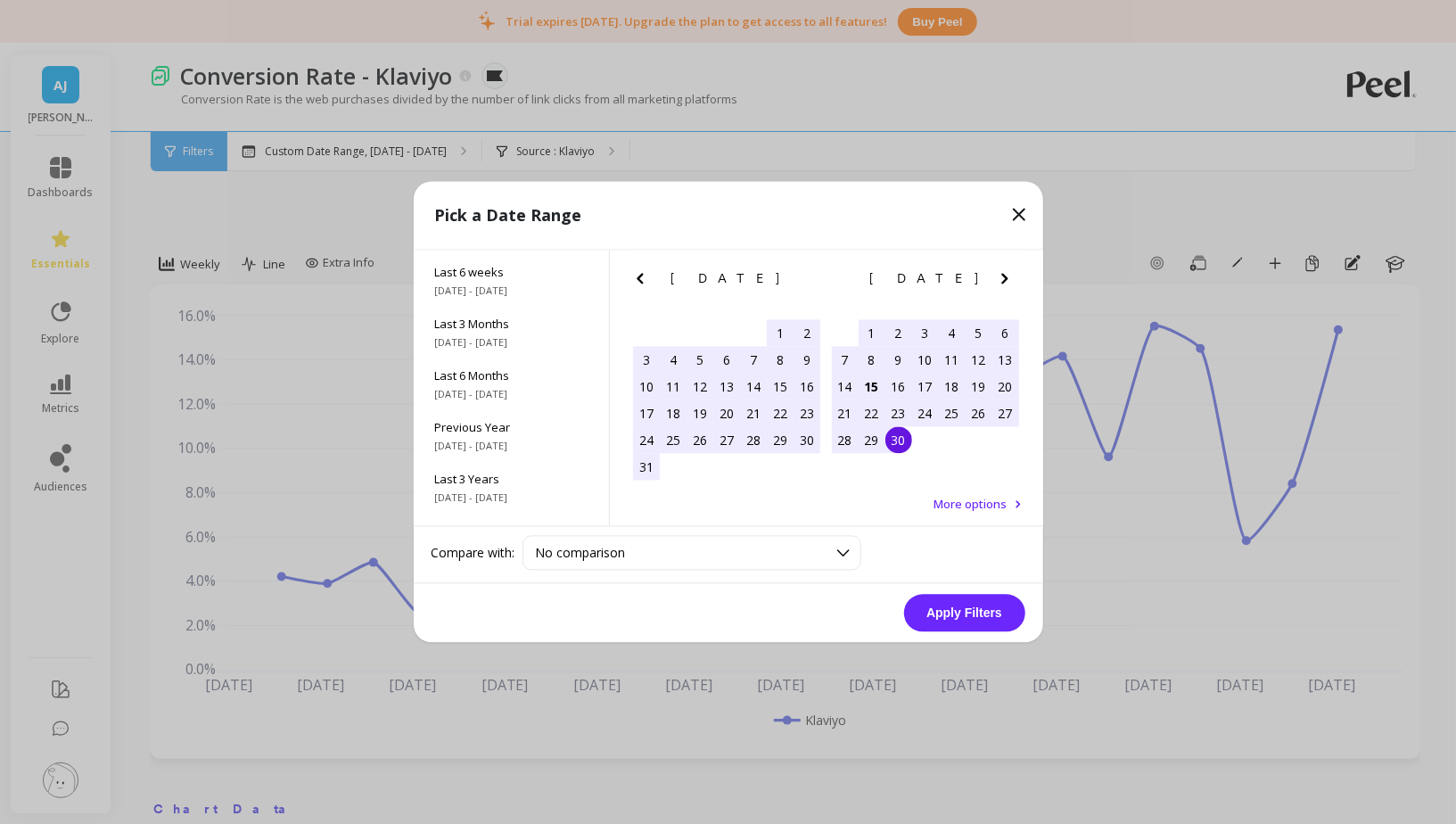
click at [907, 436] on div "30" at bounding box center [899, 441] width 27 height 27
click at [805, 548] on div "No comparison" at bounding box center [680, 552] width 290 height 16
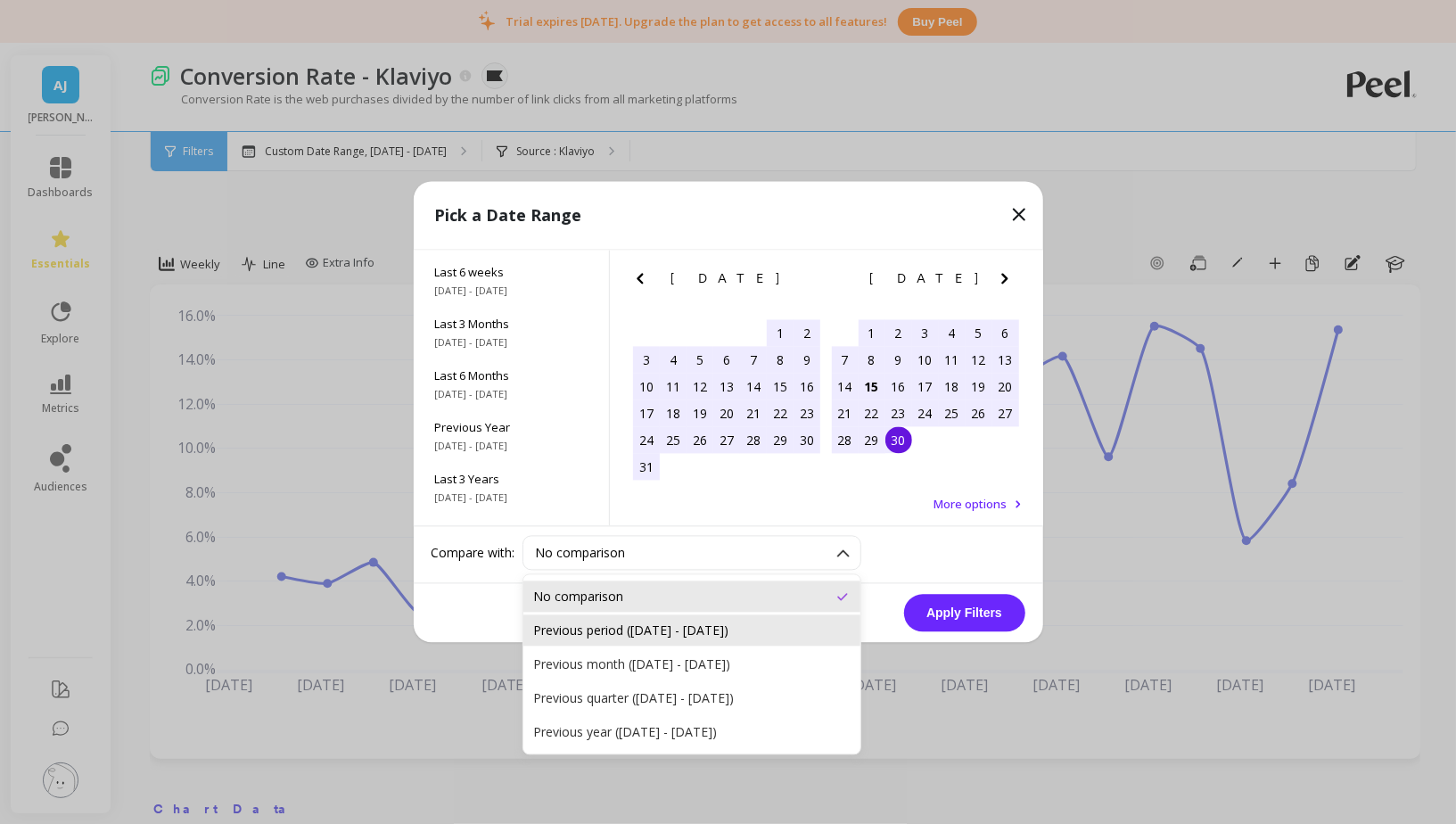
click at [772, 642] on div "Previous period (May 1, 2024 - Dec 31, 2024)" at bounding box center [691, 631] width 337 height 31
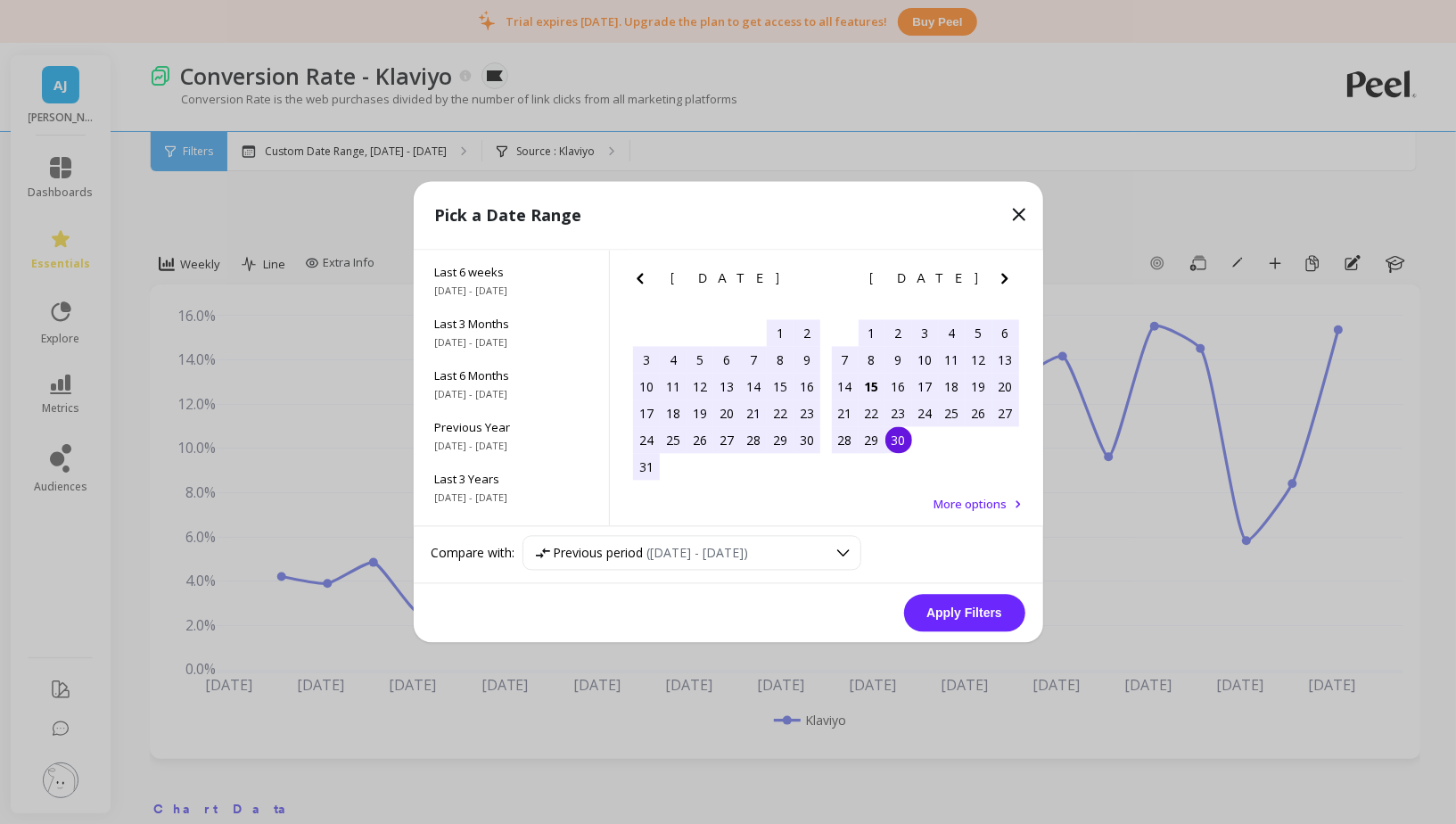
click at [953, 623] on button "Apply Filters" at bounding box center [964, 613] width 121 height 38
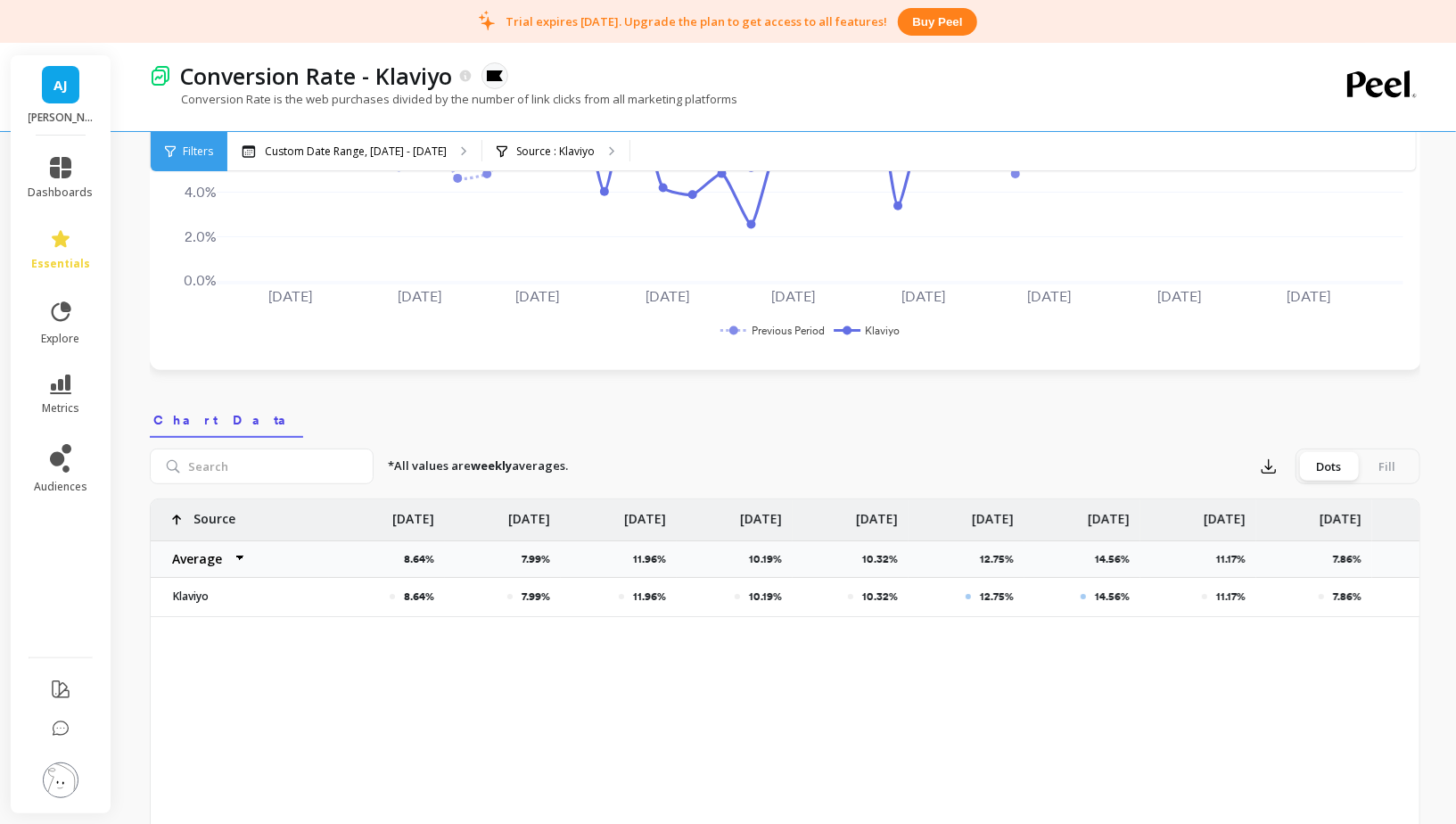
scroll to position [385, 0]
click at [1393, 471] on div "Fill" at bounding box center [1387, 469] width 59 height 28
click at [0, 0] on input "Dots Fill" at bounding box center [0, 0] width 0 height 0
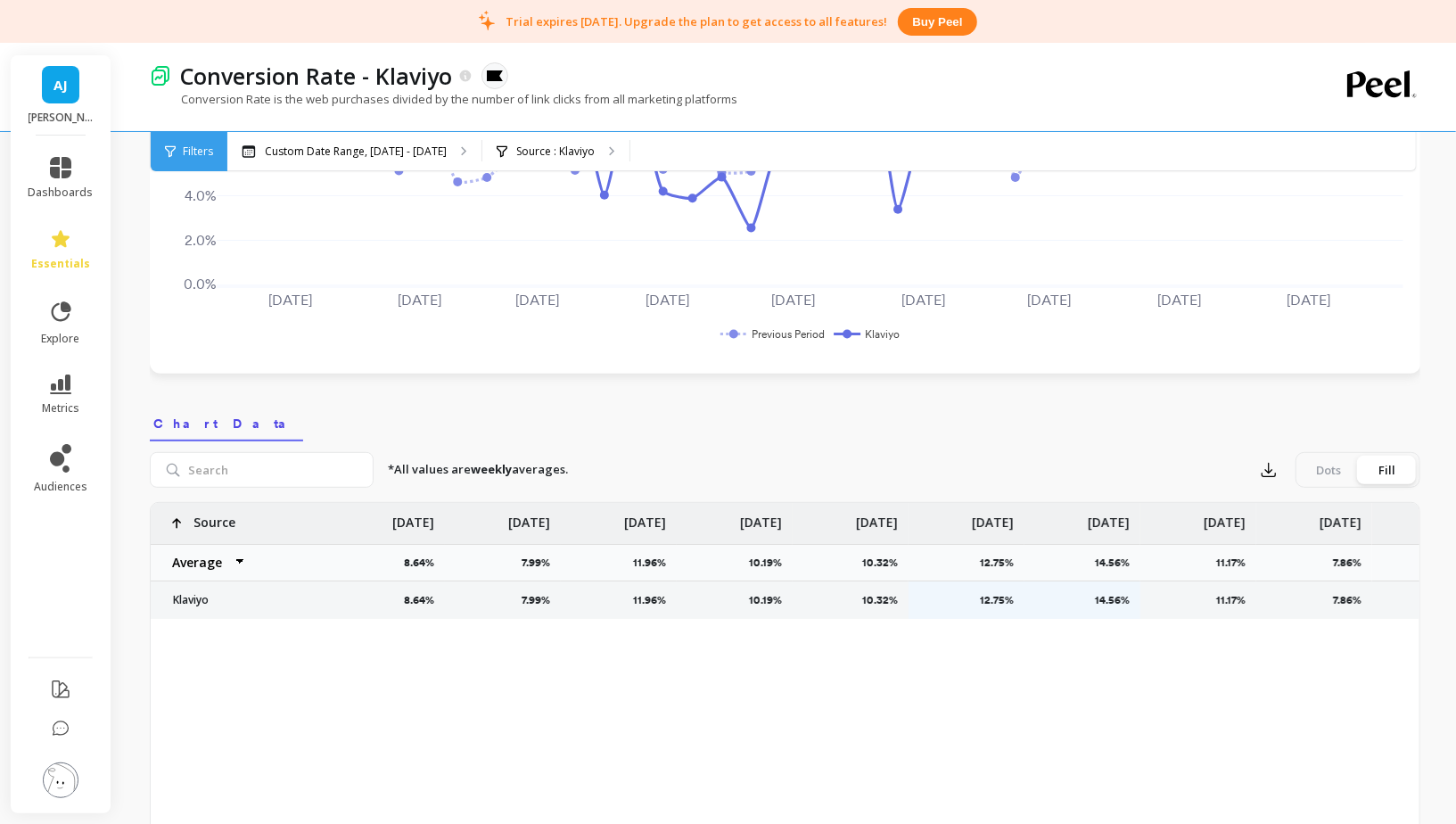
click at [1320, 469] on div "Dots" at bounding box center [1328, 469] width 59 height 28
click at [0, 0] on input "Dots Fill" at bounding box center [0, 0] width 0 height 0
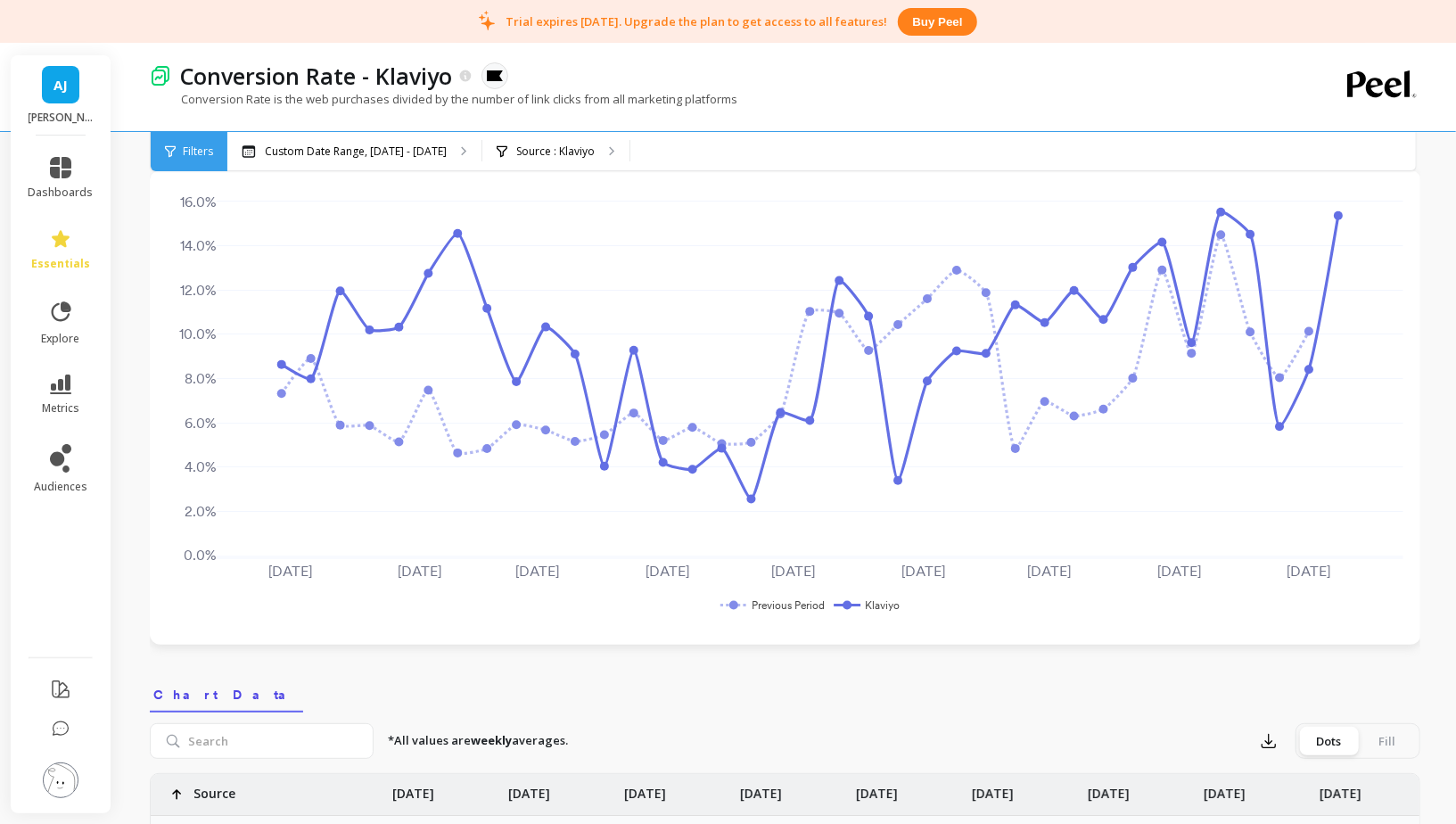
scroll to position [0, 0]
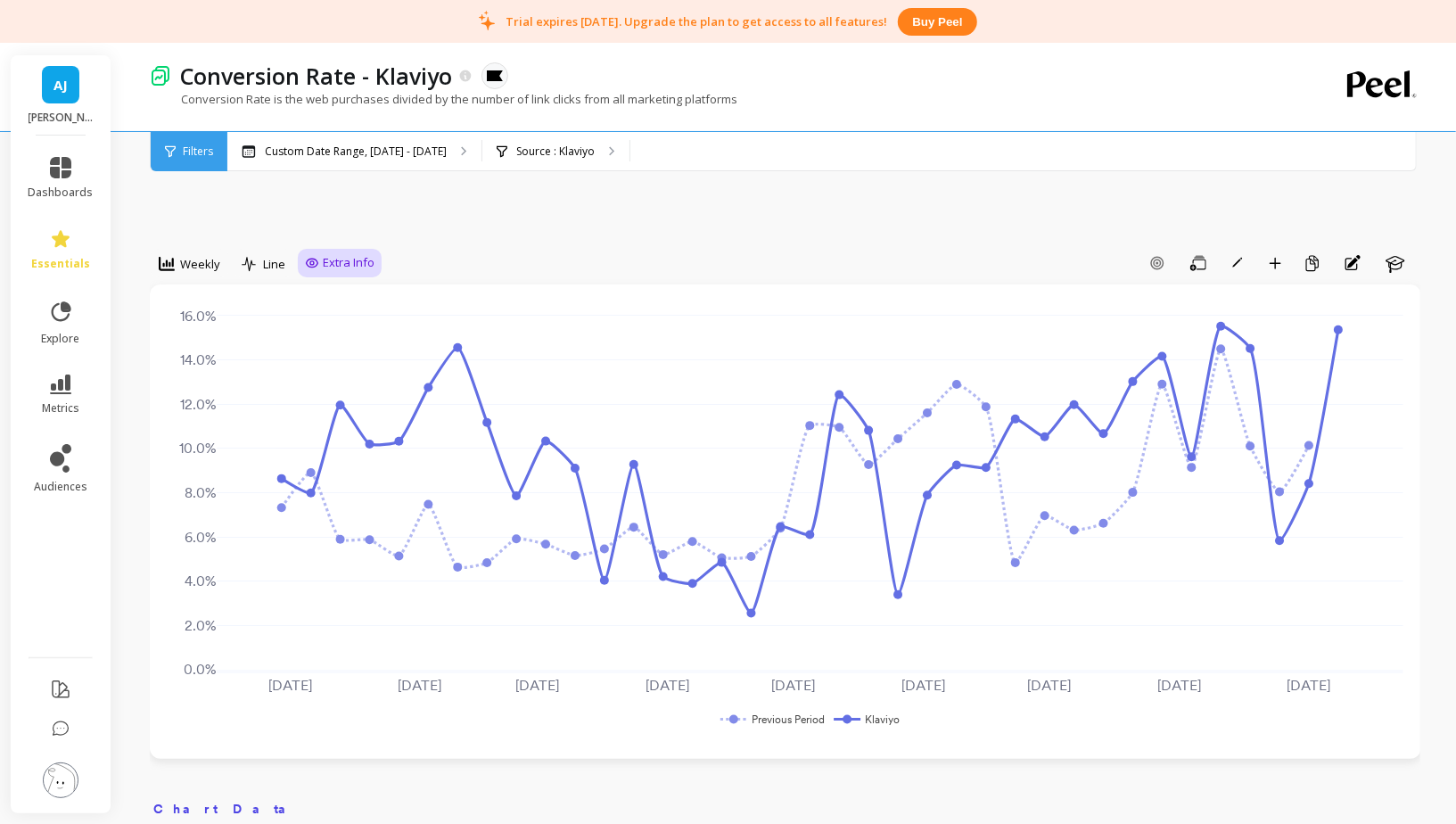
click at [351, 263] on span "Extra Info" at bounding box center [348, 263] width 51 height 17
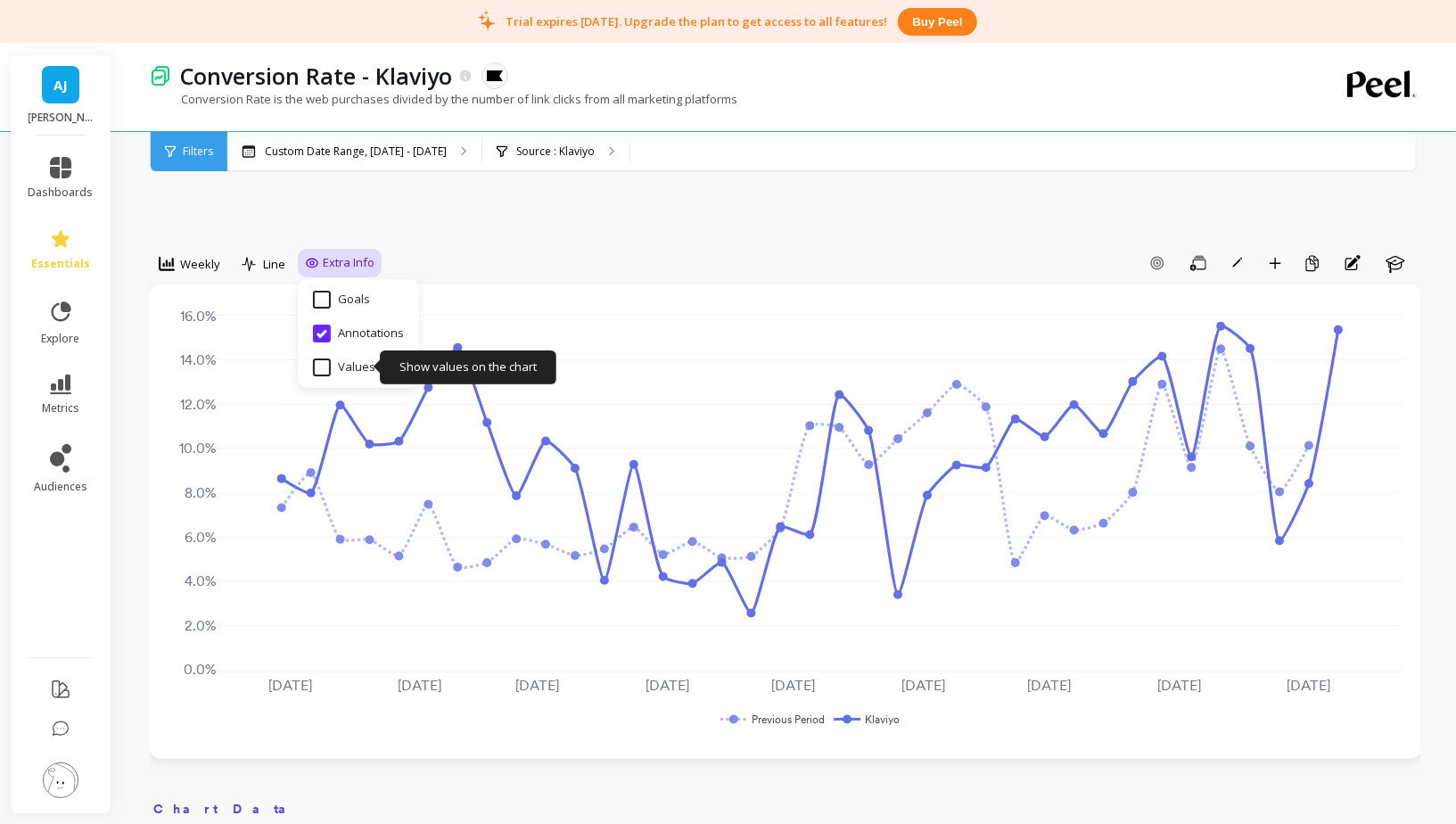
click at [317, 359] on input "Values" at bounding box center [344, 367] width 62 height 17
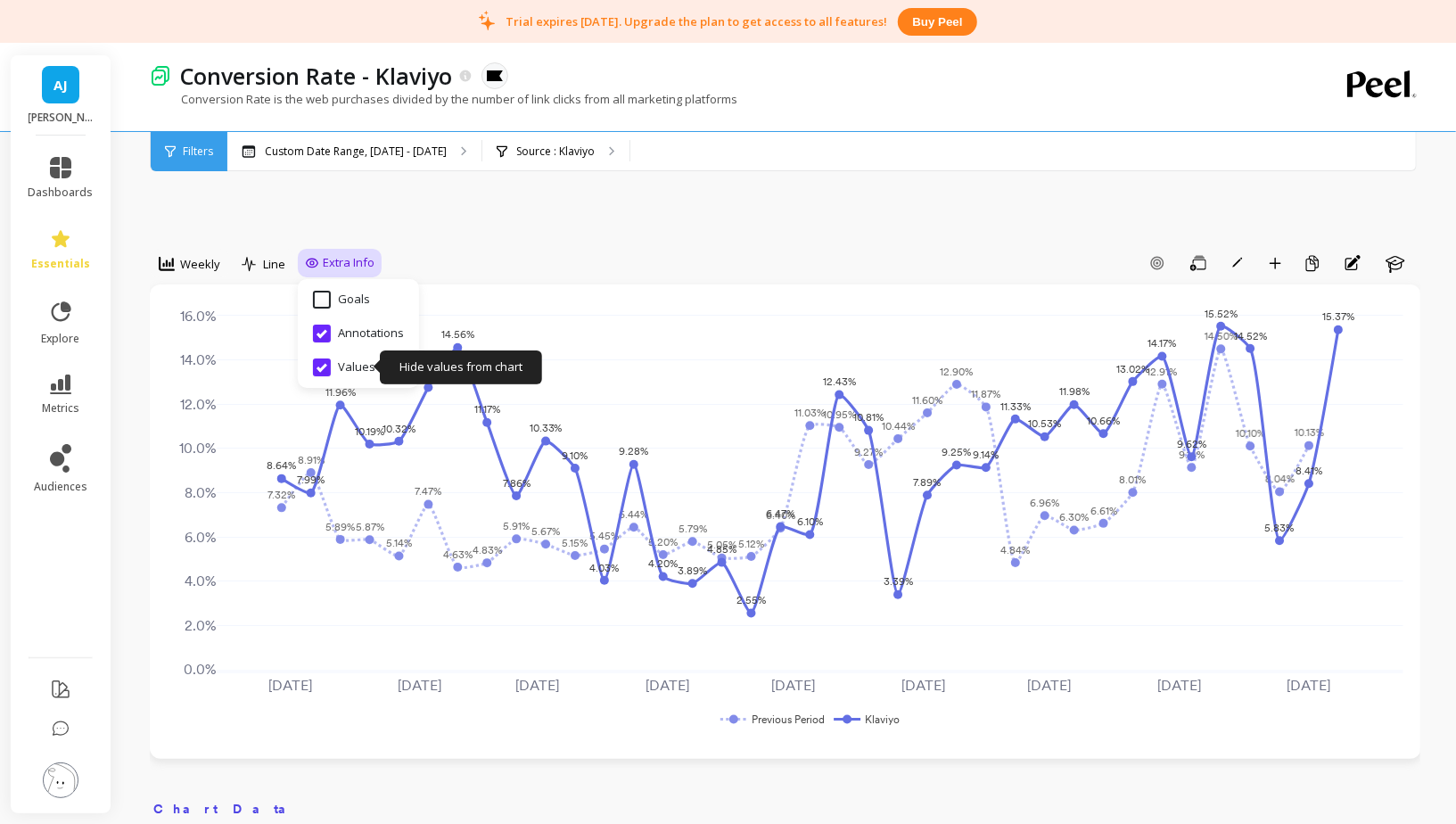
click at [322, 368] on input "Values" at bounding box center [344, 367] width 62 height 17
checkbox input "false"
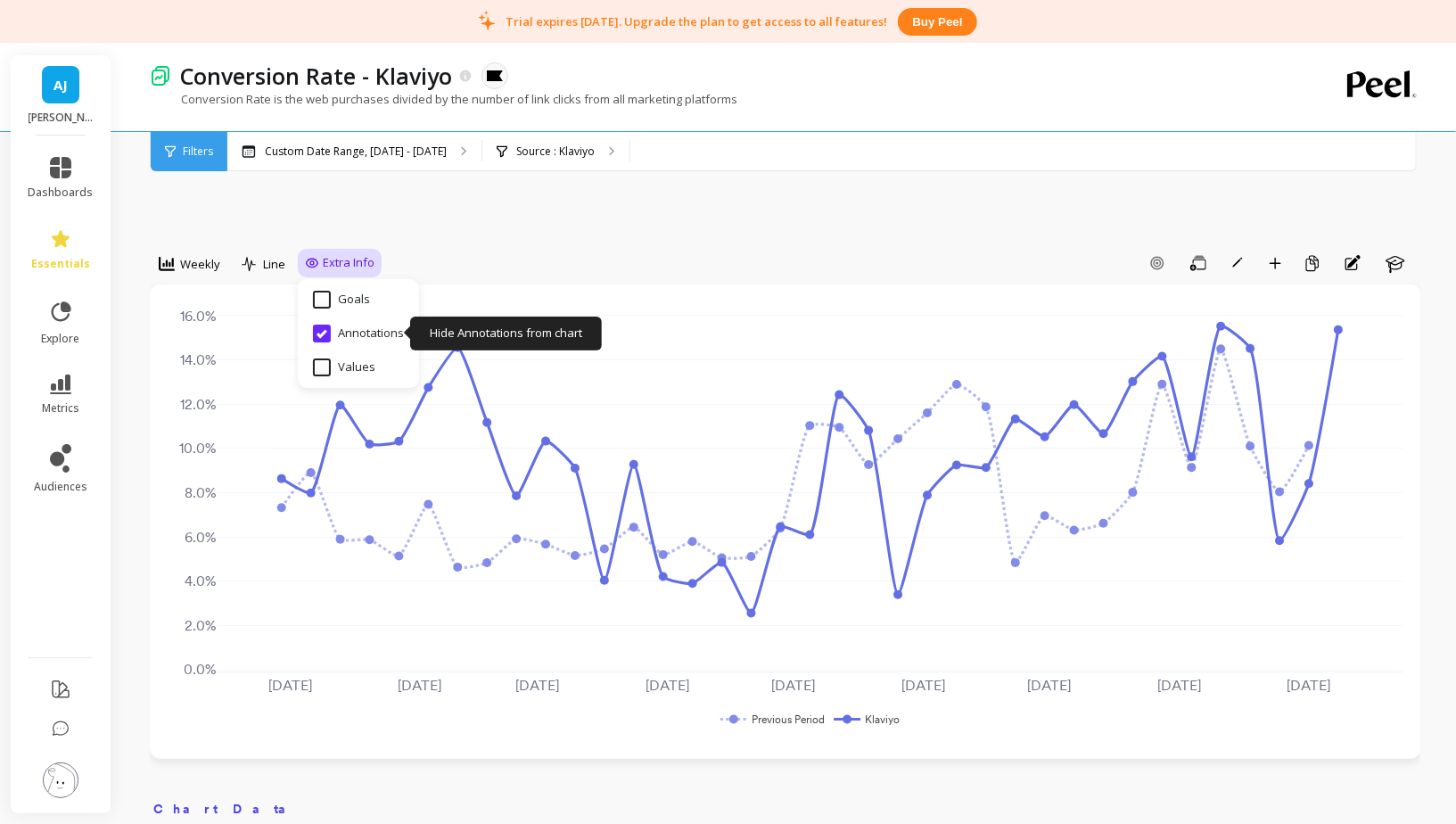
click at [324, 335] on input "Annotations" at bounding box center [358, 333] width 91 height 17
click at [323, 334] on input "Annotations" at bounding box center [358, 333] width 91 height 17
checkbox input "false"
click at [254, 270] on icon at bounding box center [249, 265] width 17 height 16
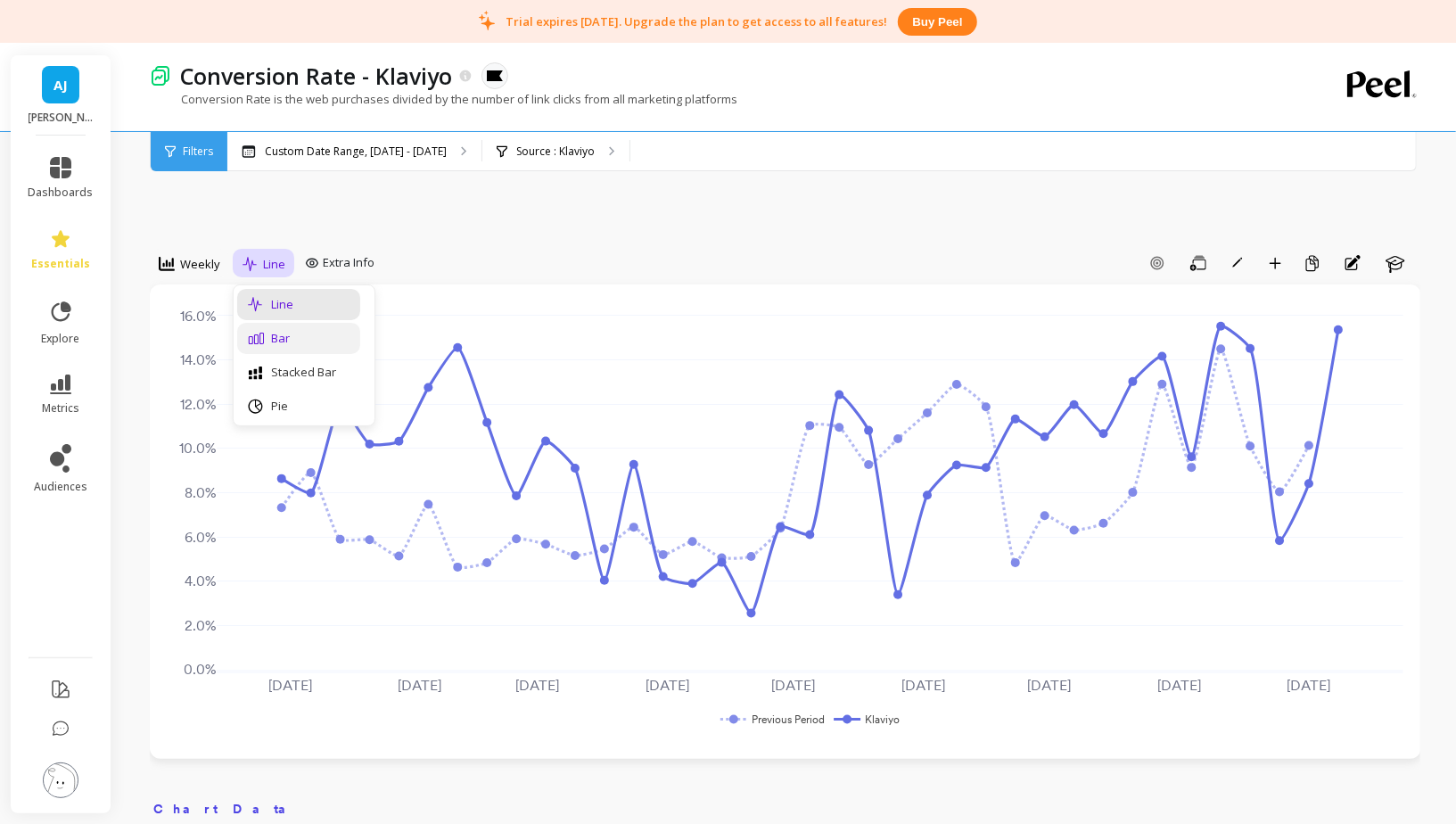
click at [279, 331] on div "Bar" at bounding box center [298, 338] width 102 height 16
click at [259, 269] on div "Bar" at bounding box center [261, 264] width 40 height 21
click at [184, 263] on span "Weekly" at bounding box center [200, 264] width 40 height 16
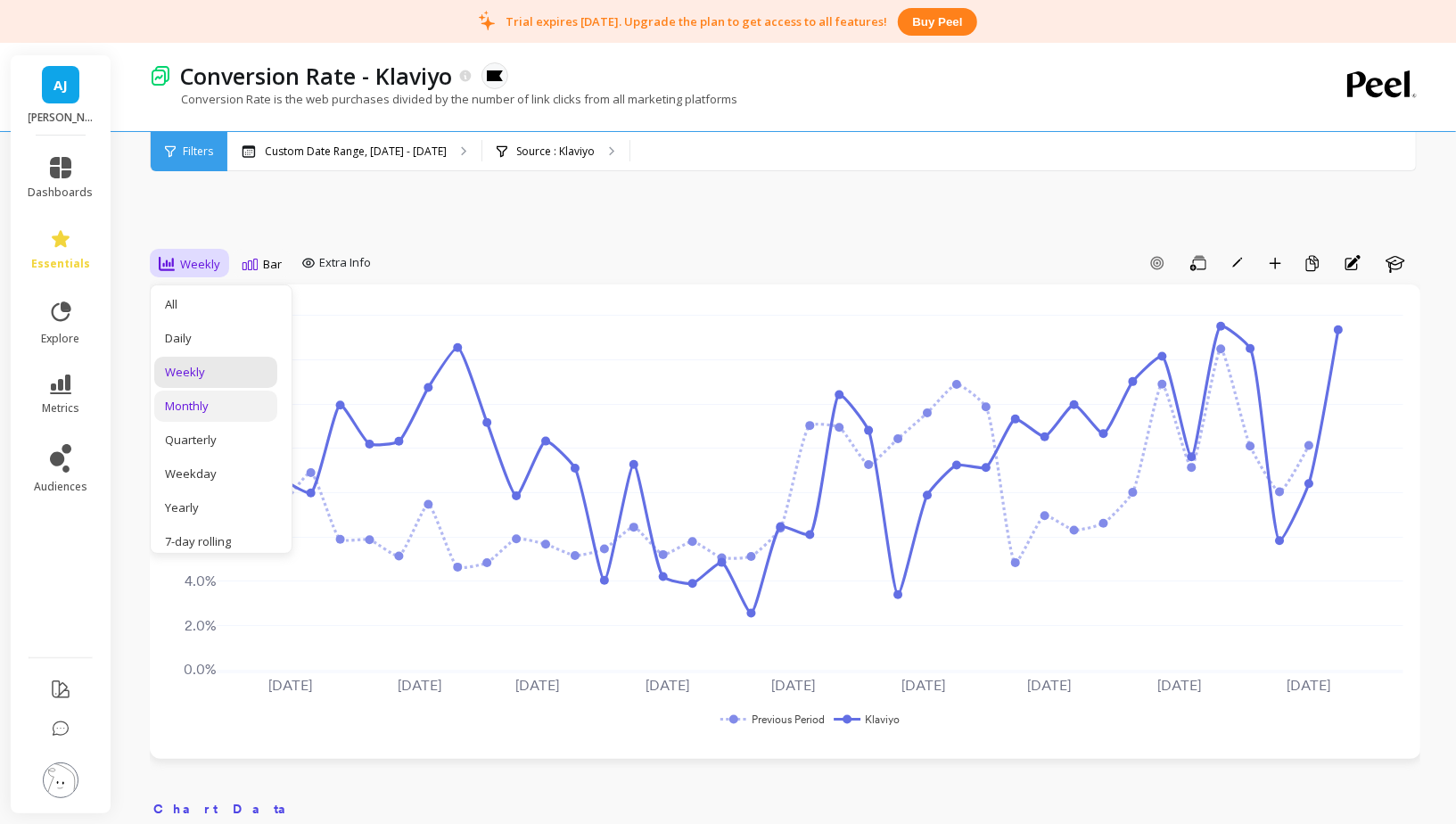
click at [230, 409] on div "Monthly" at bounding box center [215, 406] width 102 height 16
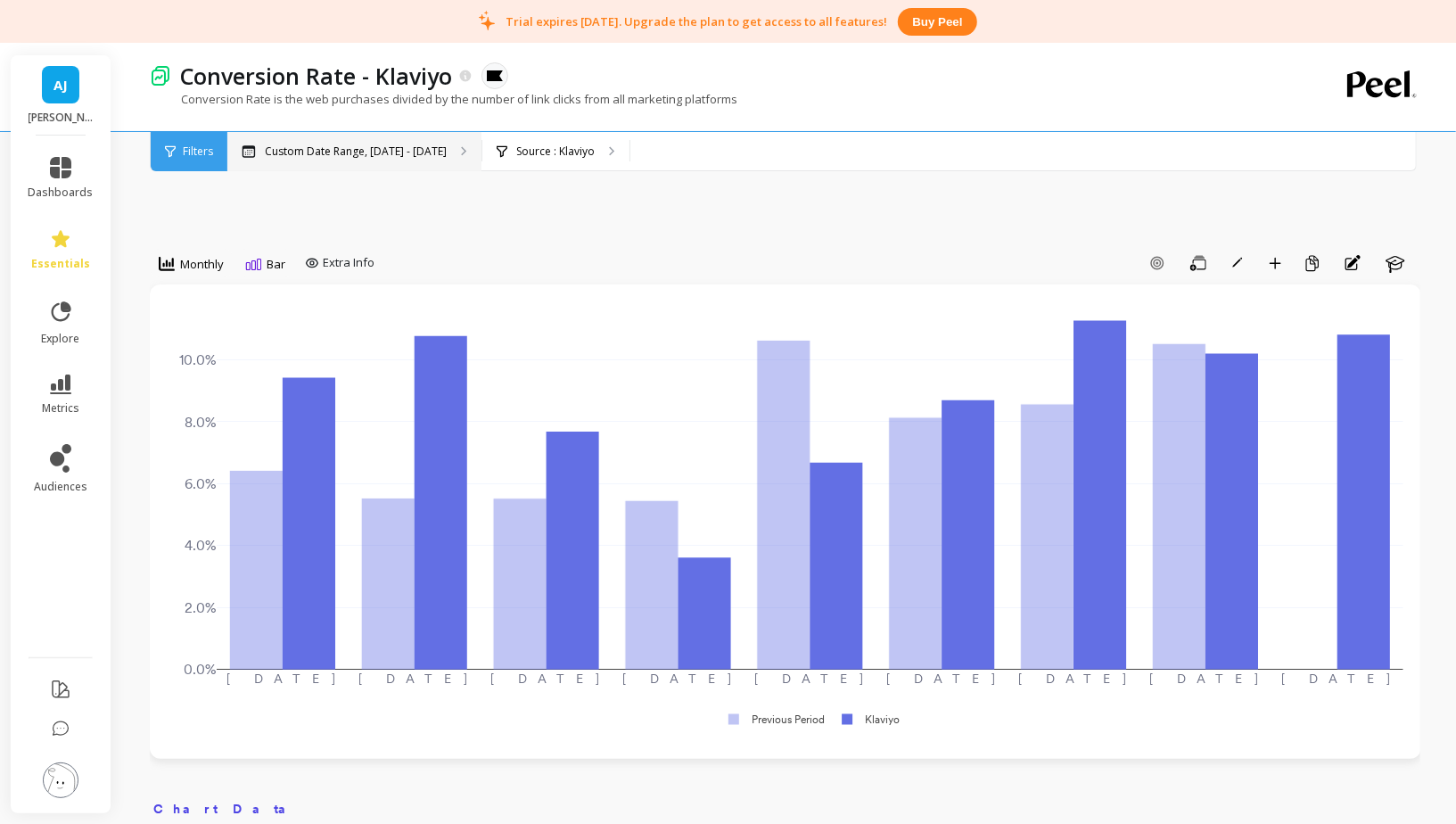
click at [389, 163] on div "Custom Date Range, Jan 1 - Sep 30" at bounding box center [354, 151] width 254 height 39
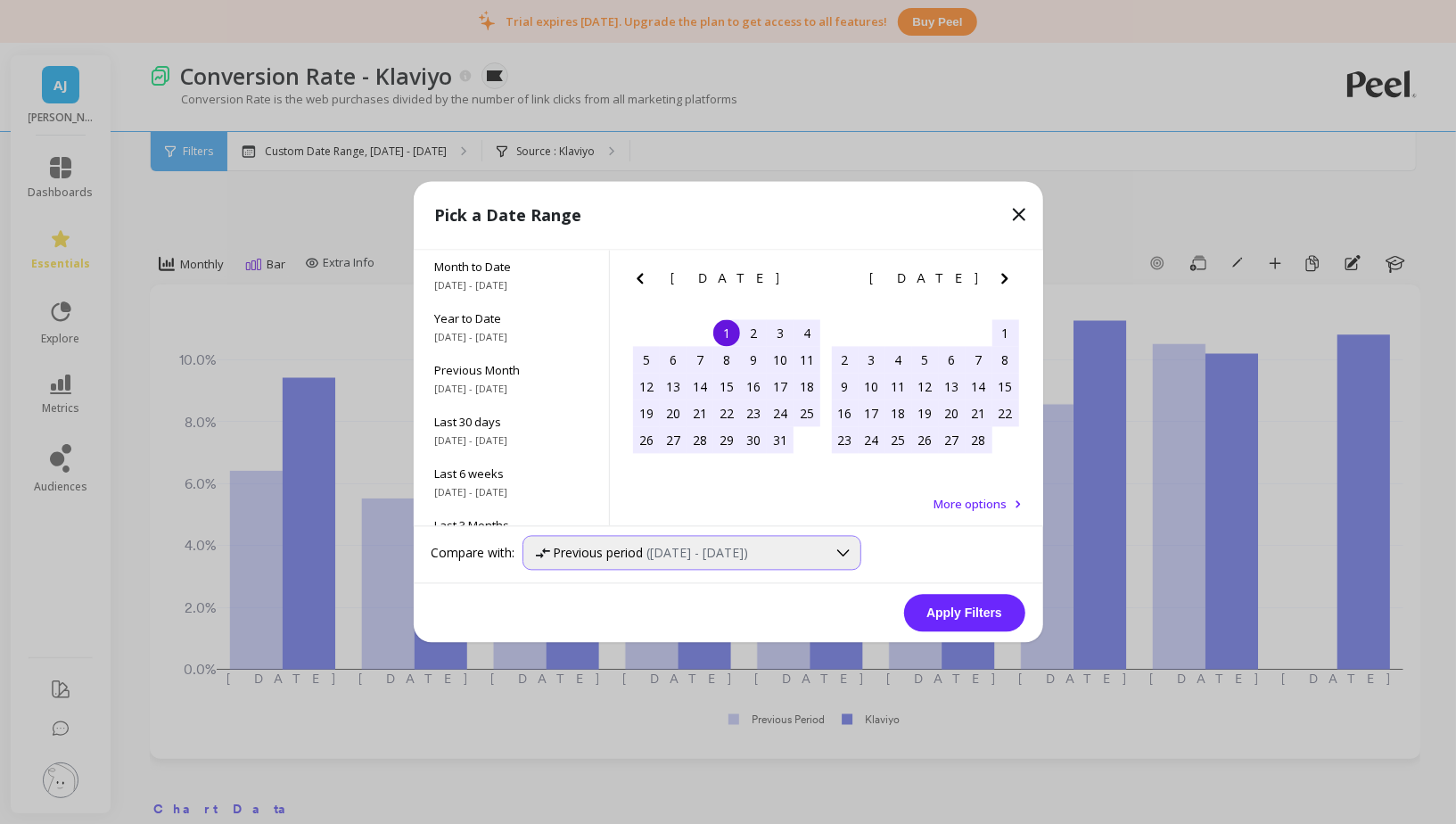
click at [604, 550] on span "Previous period" at bounding box center [598, 552] width 90 height 16
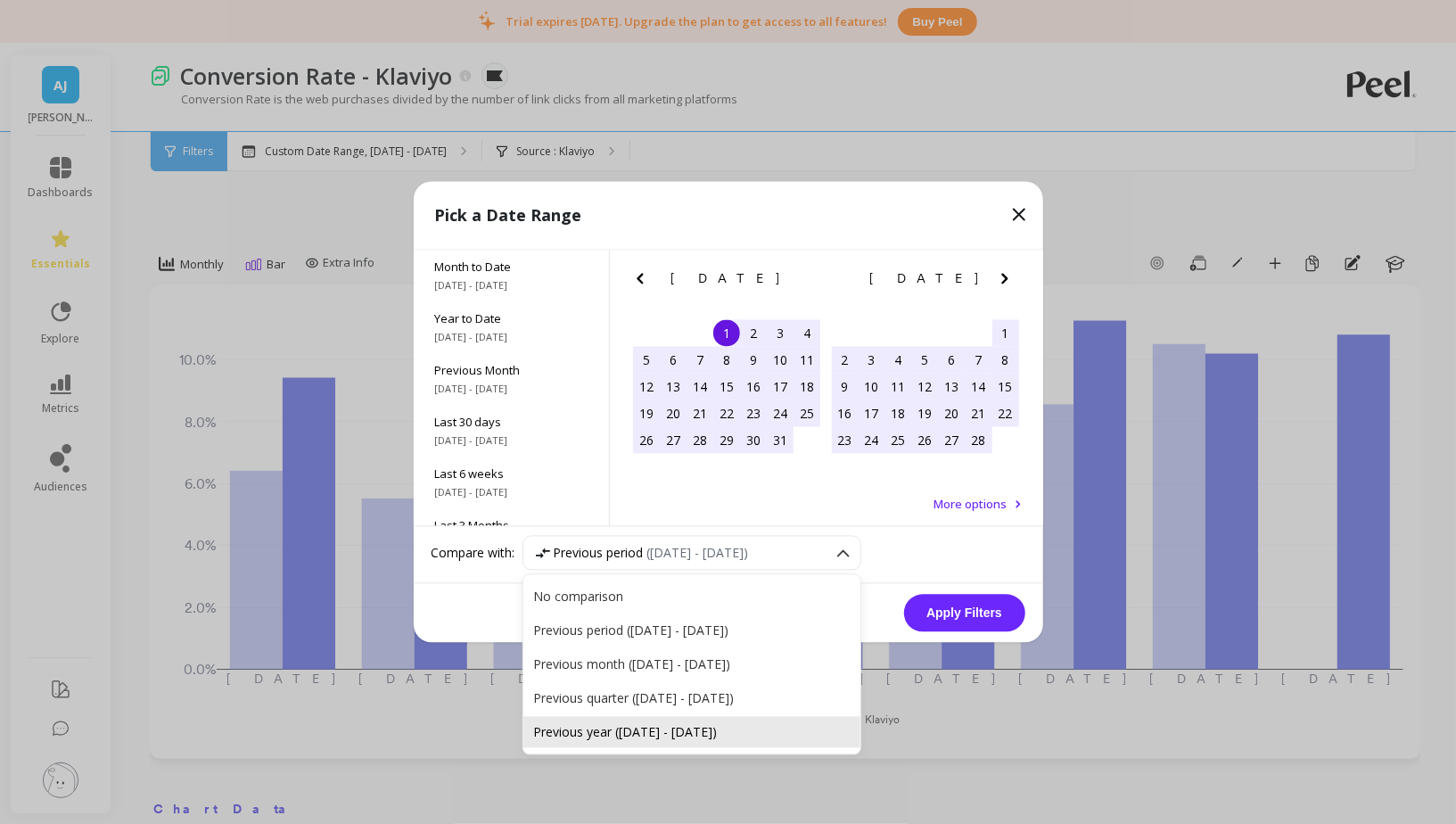
click at [631, 725] on div "Previous year (Jan 1, 2024 - Sep 30, 2024)" at bounding box center [691, 732] width 315 height 16
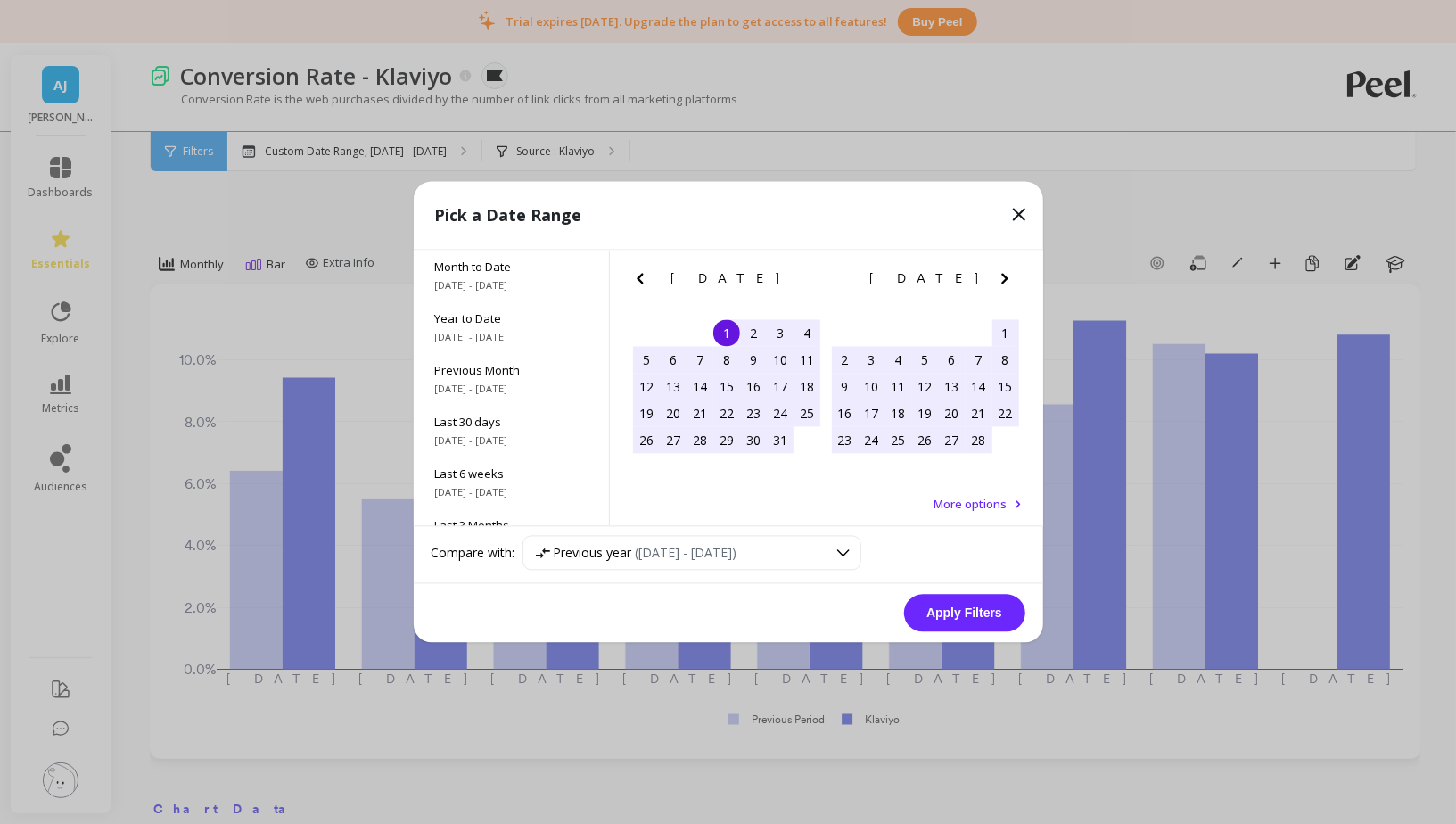
click at [945, 615] on button "Apply Filters" at bounding box center [964, 613] width 121 height 38
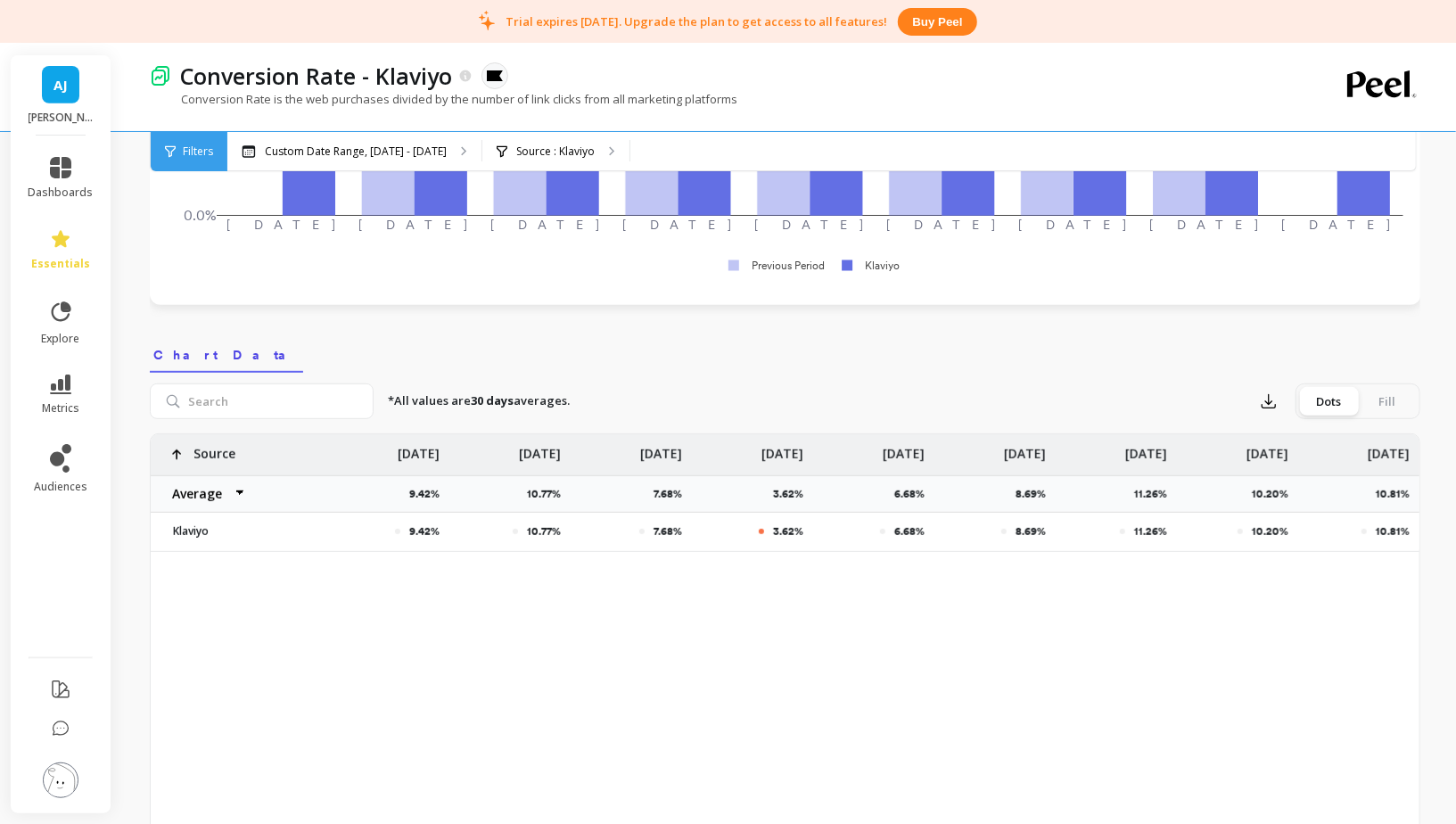
scroll to position [457, 0]
